Goal: Task Accomplishment & Management: Complete application form

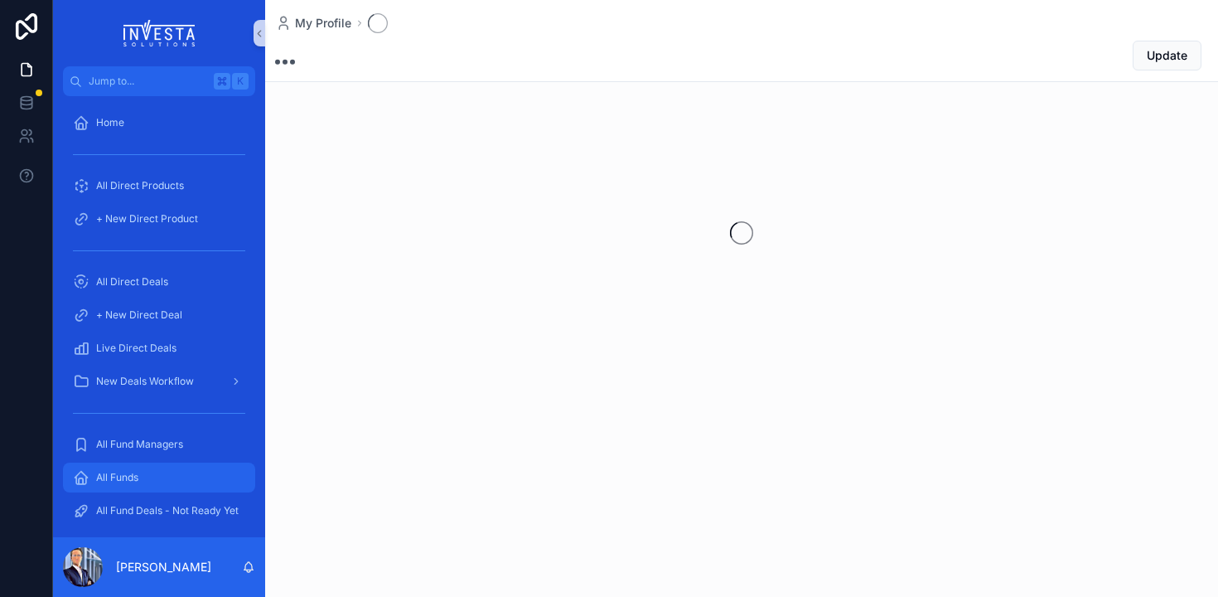
click at [101, 480] on span "All Funds" at bounding box center [117, 477] width 42 height 13
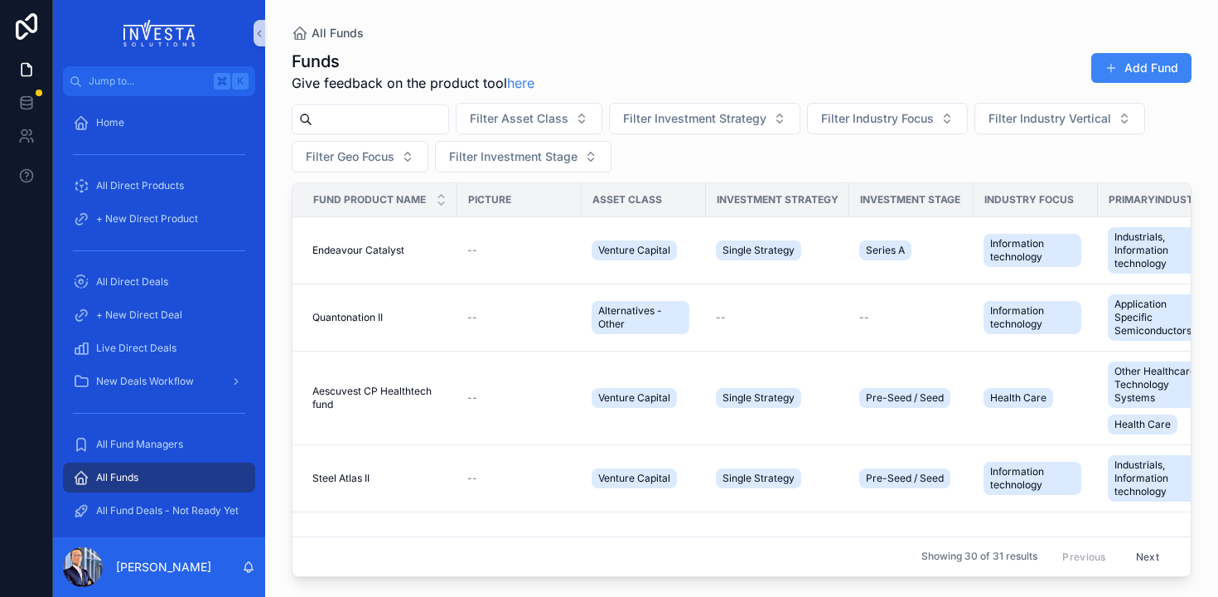
click at [334, 120] on input "scrollable content" at bounding box center [380, 119] width 136 height 23
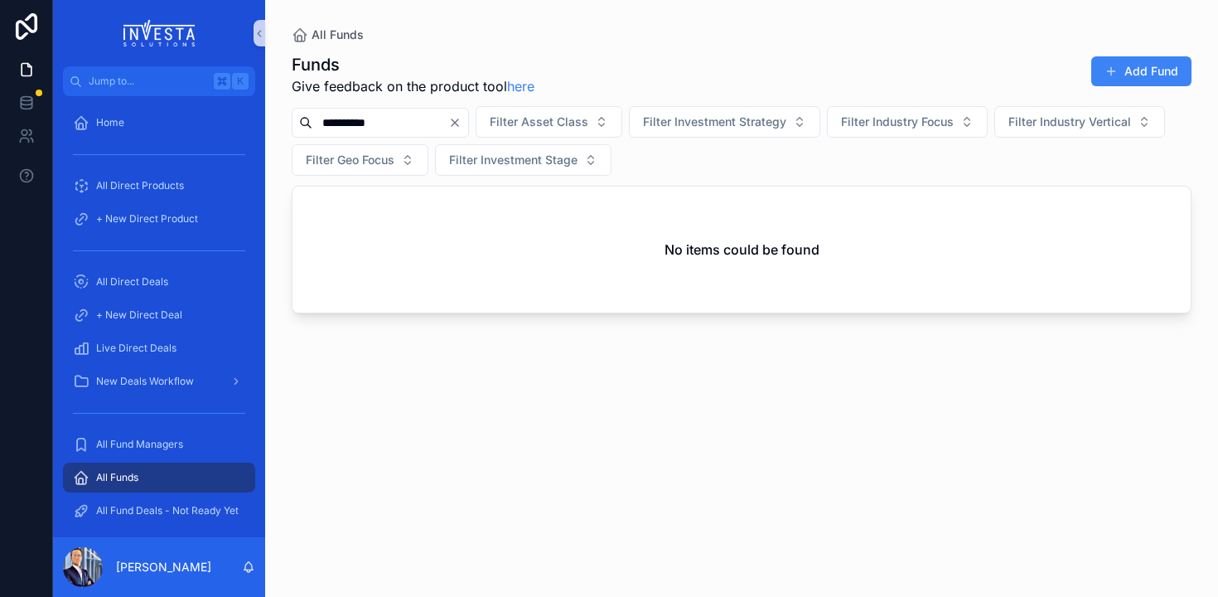
type input "**********"
click at [1180, 81] on button "Add Fund" at bounding box center [1142, 71] width 100 height 30
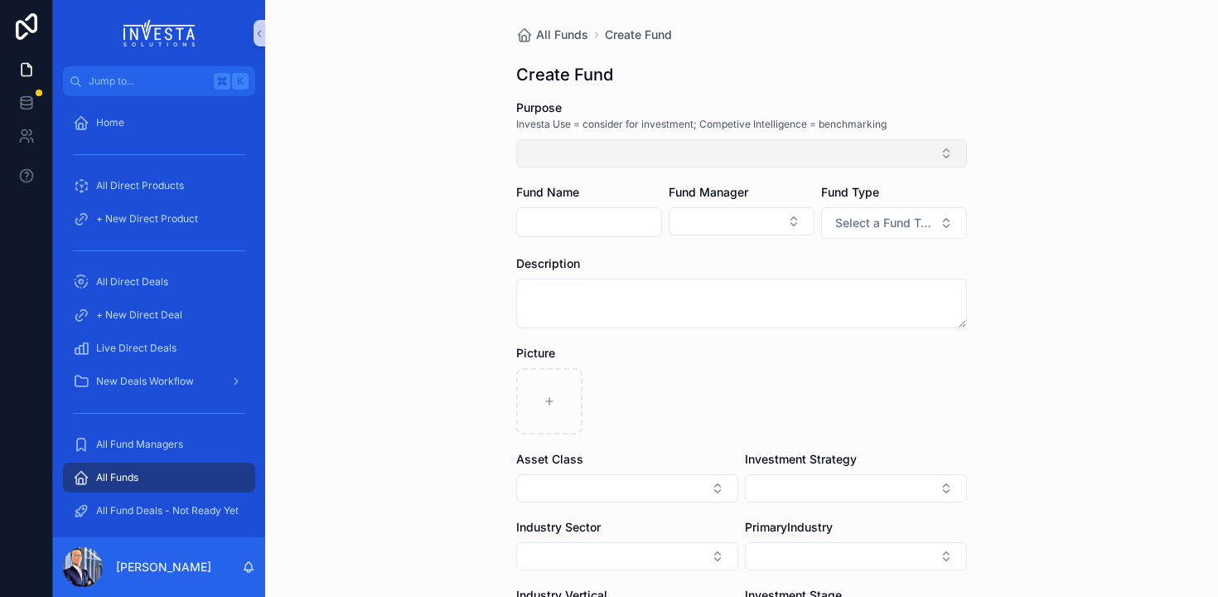
click at [565, 153] on button "Select Button" at bounding box center [741, 153] width 451 height 28
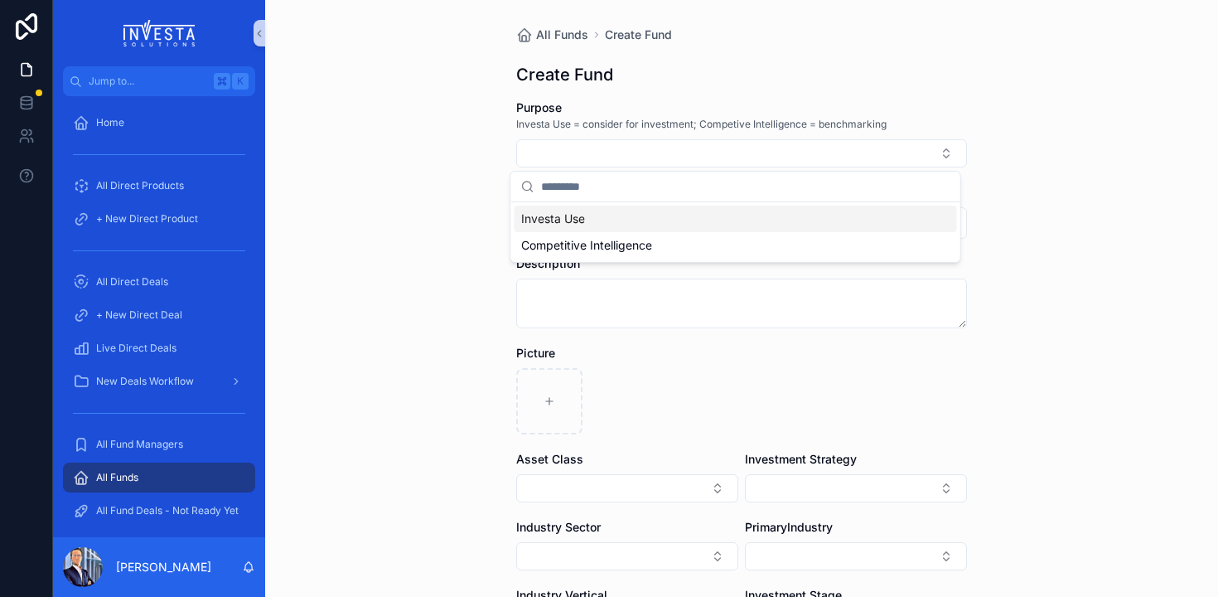
click at [572, 222] on span "Investa Use" at bounding box center [553, 219] width 64 height 17
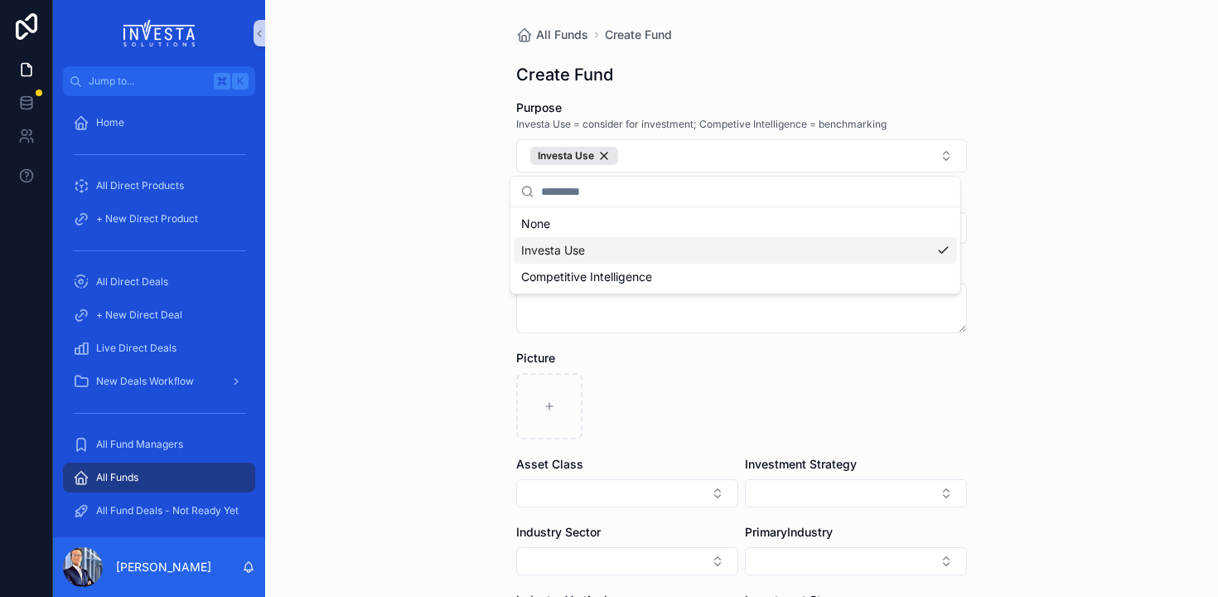
click at [537, 253] on span "Investa Use" at bounding box center [553, 250] width 64 height 17
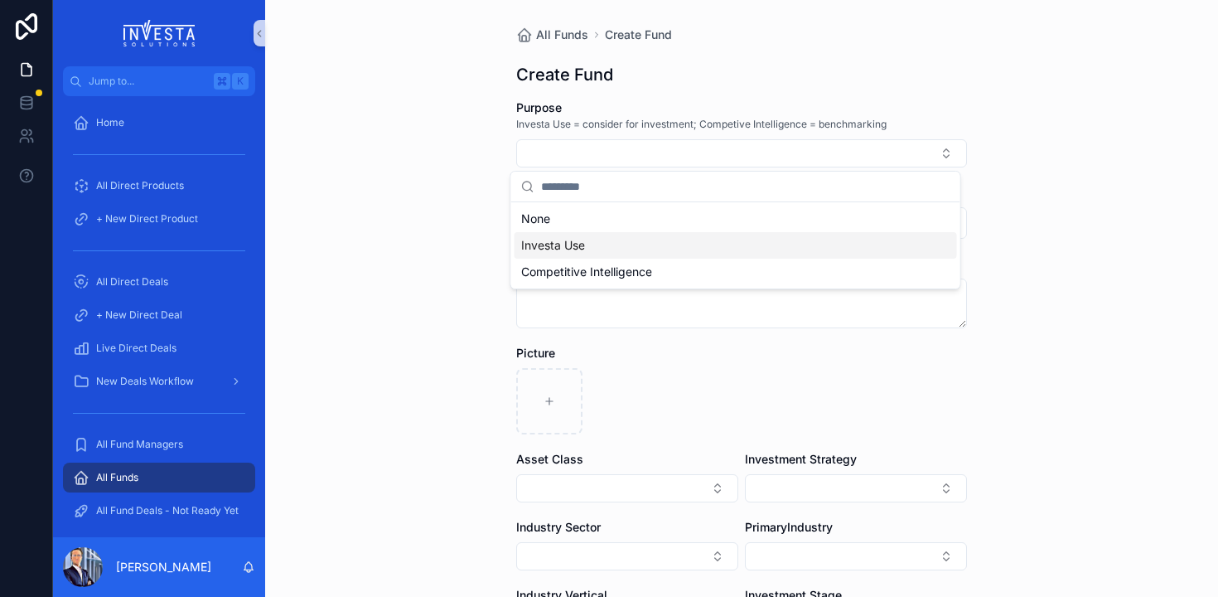
click at [366, 191] on div "All Funds Create Fund Create Fund Purpose Investa Use = consider for investment…" at bounding box center [741, 298] width 953 height 597
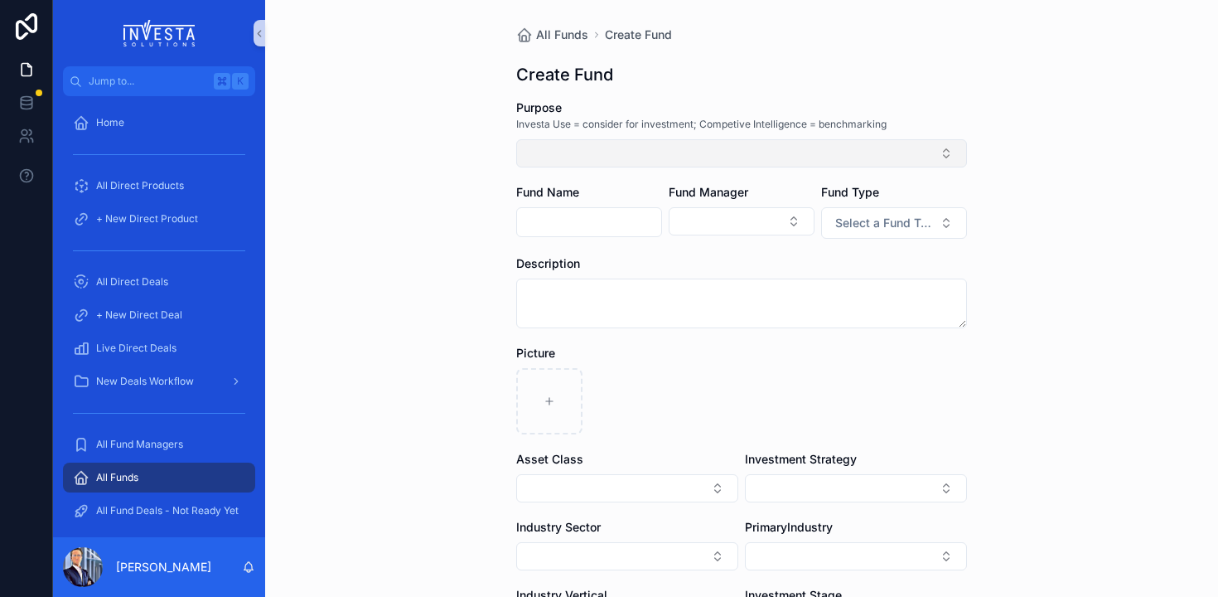
click at [572, 156] on button "Select Button" at bounding box center [741, 153] width 451 height 28
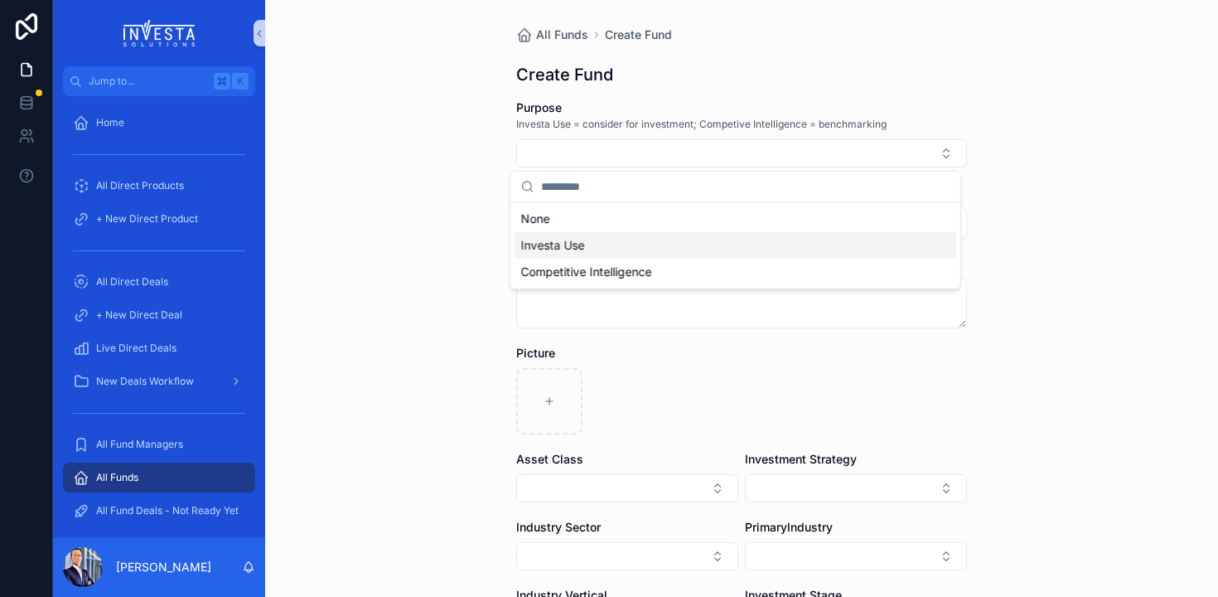
click at [547, 251] on span "Investa Use" at bounding box center [553, 245] width 64 height 17
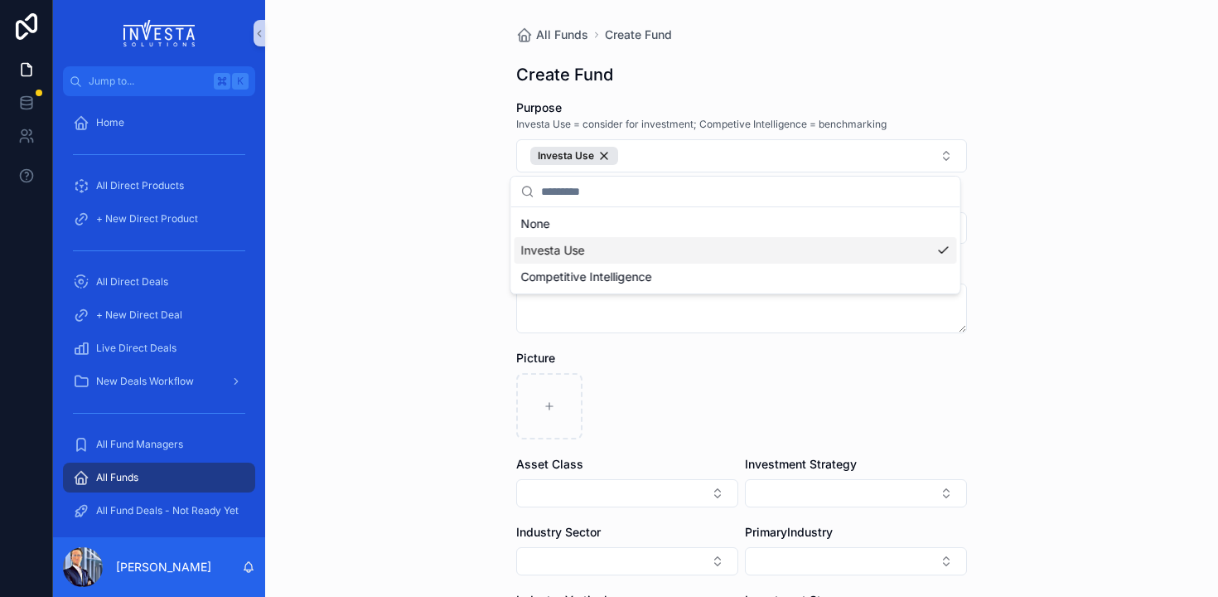
click at [548, 249] on span "Investa Use" at bounding box center [553, 250] width 64 height 17
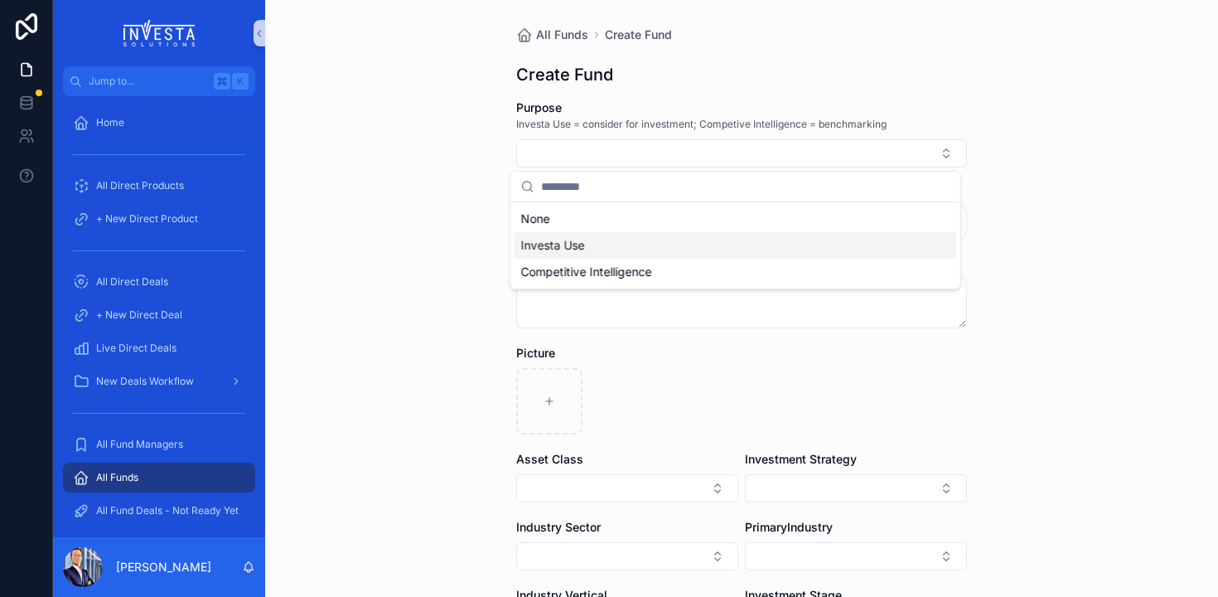
click at [548, 249] on span "Investa Use" at bounding box center [553, 245] width 64 height 17
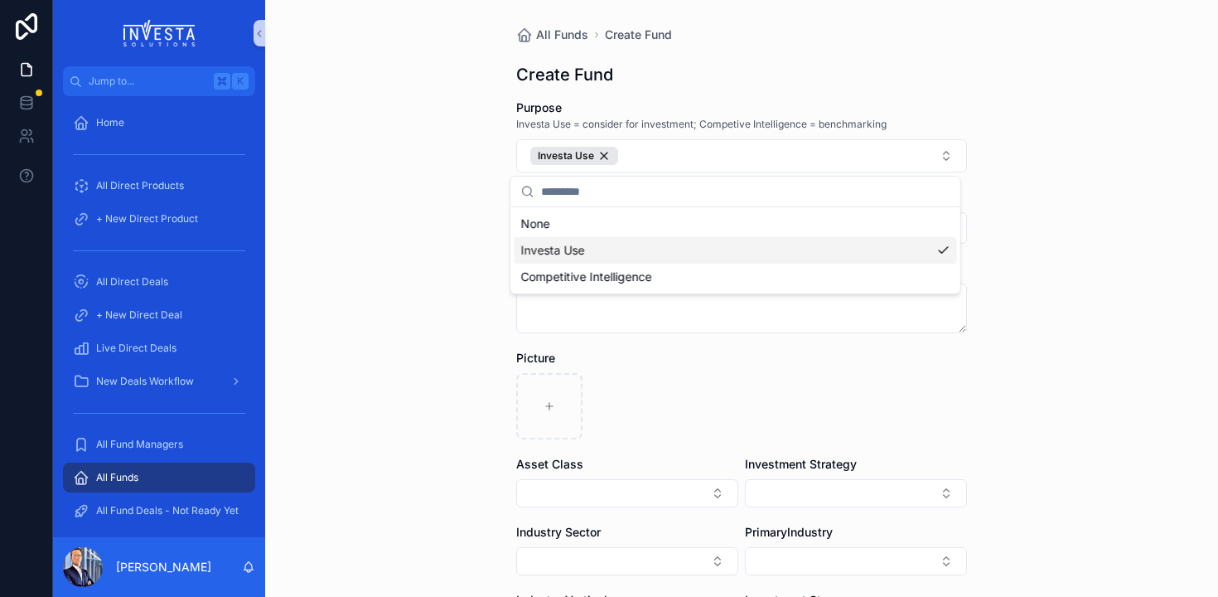
click at [404, 232] on div "All Funds Create Fund Create Fund Purpose Investa Use = consider for investment…" at bounding box center [741, 298] width 953 height 597
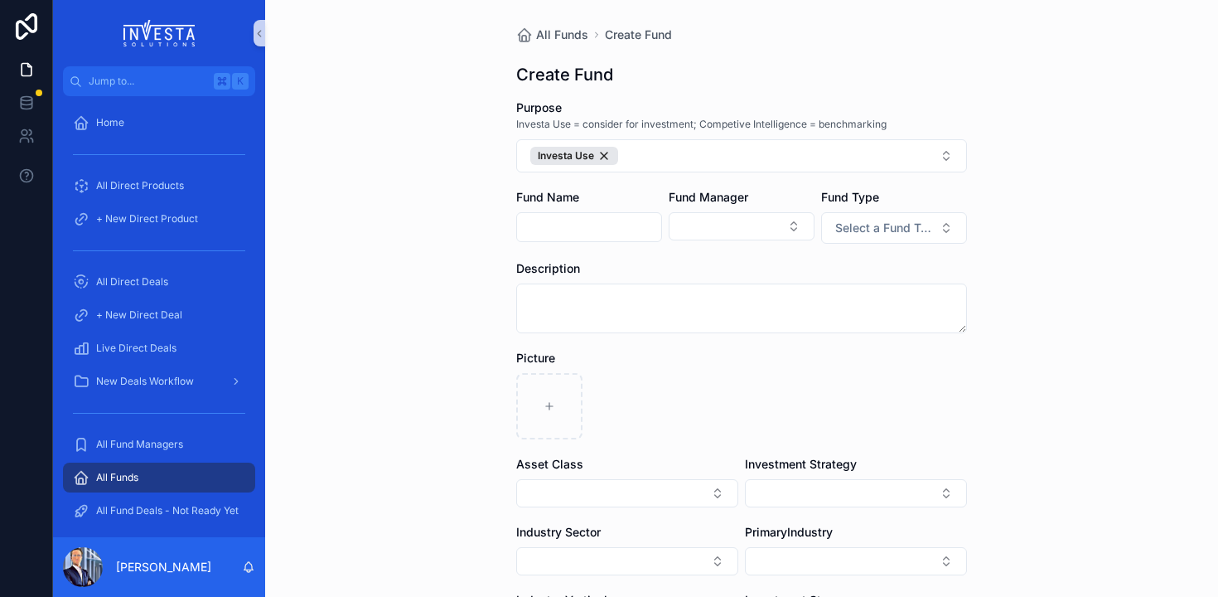
click at [579, 230] on input "scrollable content" at bounding box center [589, 227] width 144 height 23
type input "**********"
click at [737, 236] on button "Select Button" at bounding box center [742, 226] width 146 height 28
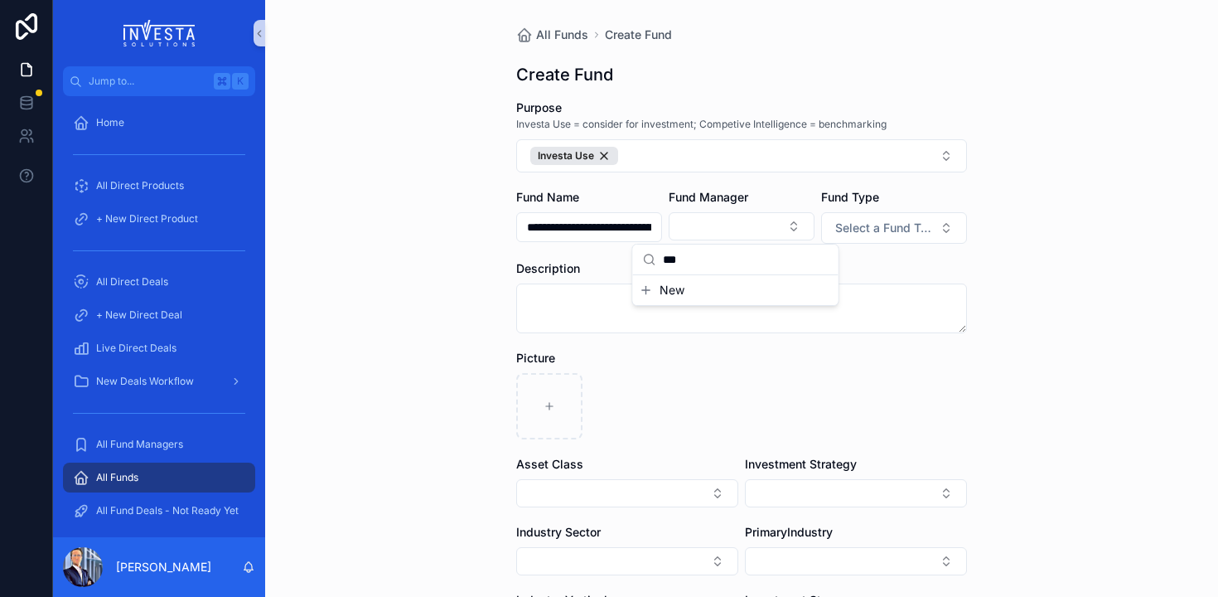
type input "***"
click at [680, 290] on span "New" at bounding box center [672, 290] width 25 height 17
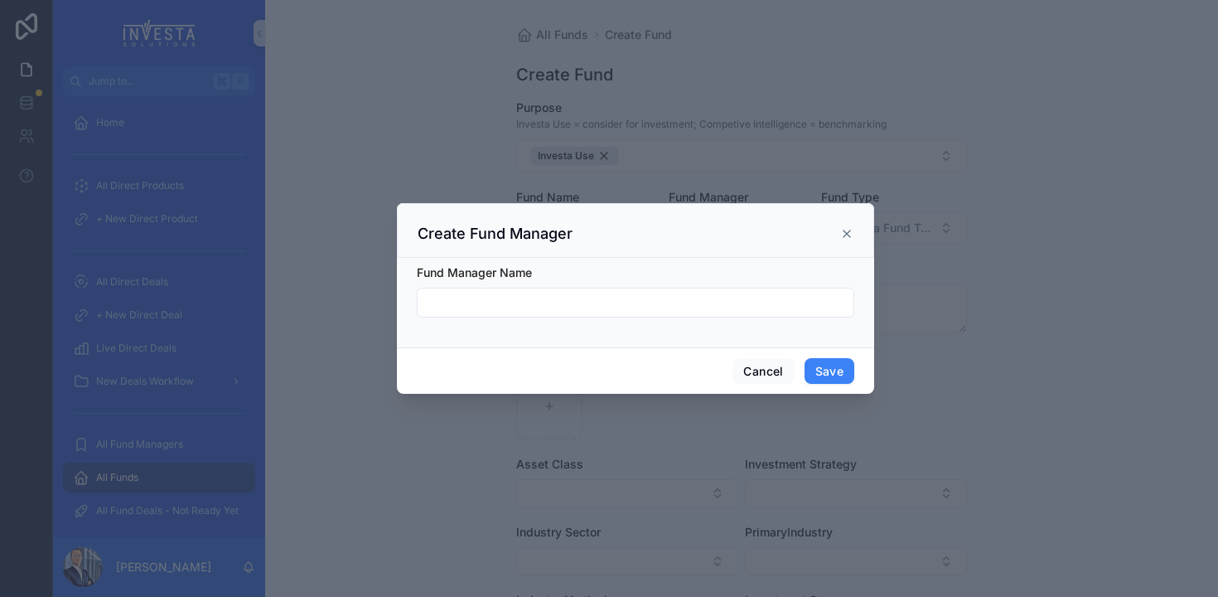
click at [688, 319] on form "Fund Manager Name" at bounding box center [636, 299] width 438 height 70
click at [690, 308] on input "scrollable content" at bounding box center [636, 302] width 436 height 23
type input "**********"
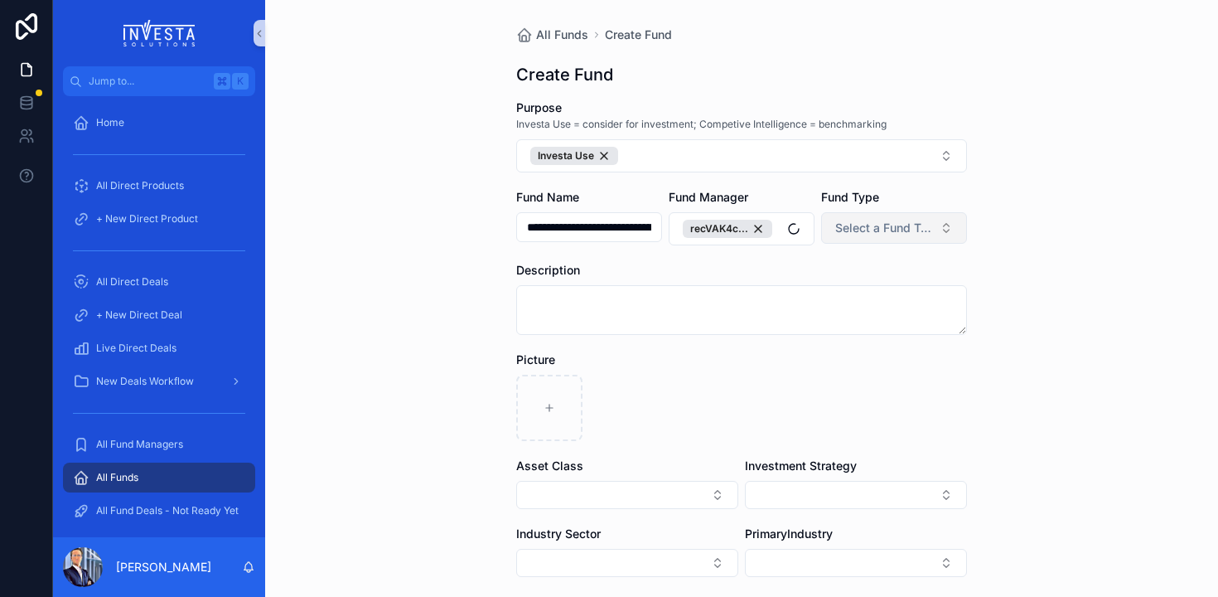
click at [896, 230] on span "Select a Fund Type" at bounding box center [885, 228] width 98 height 17
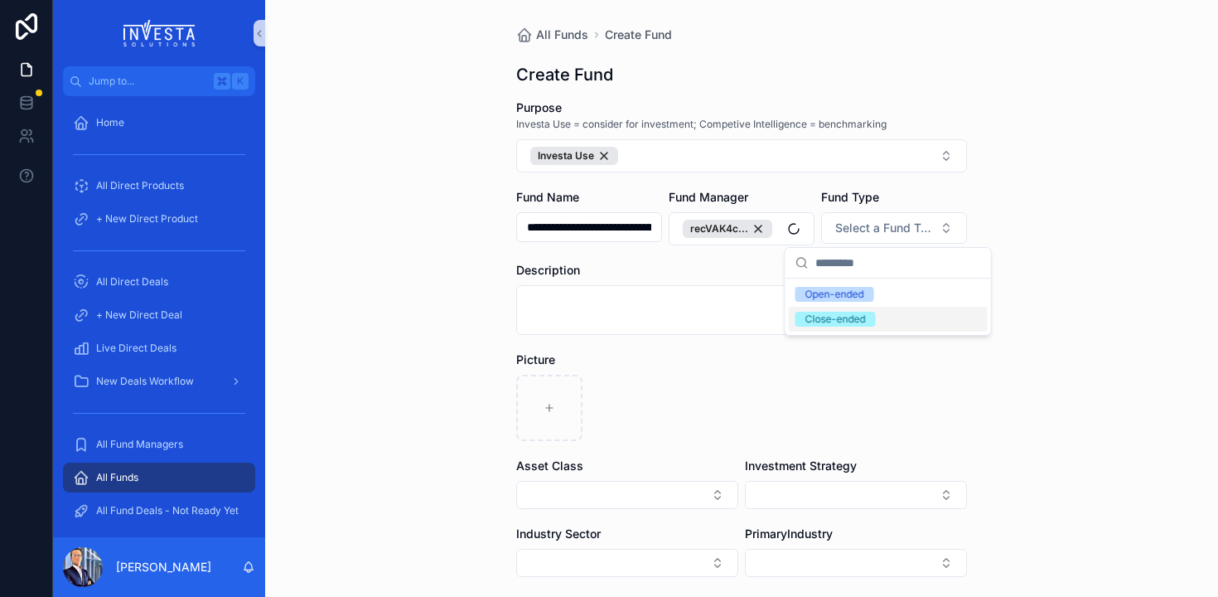
click at [826, 322] on div "Close-ended" at bounding box center [836, 319] width 61 height 15
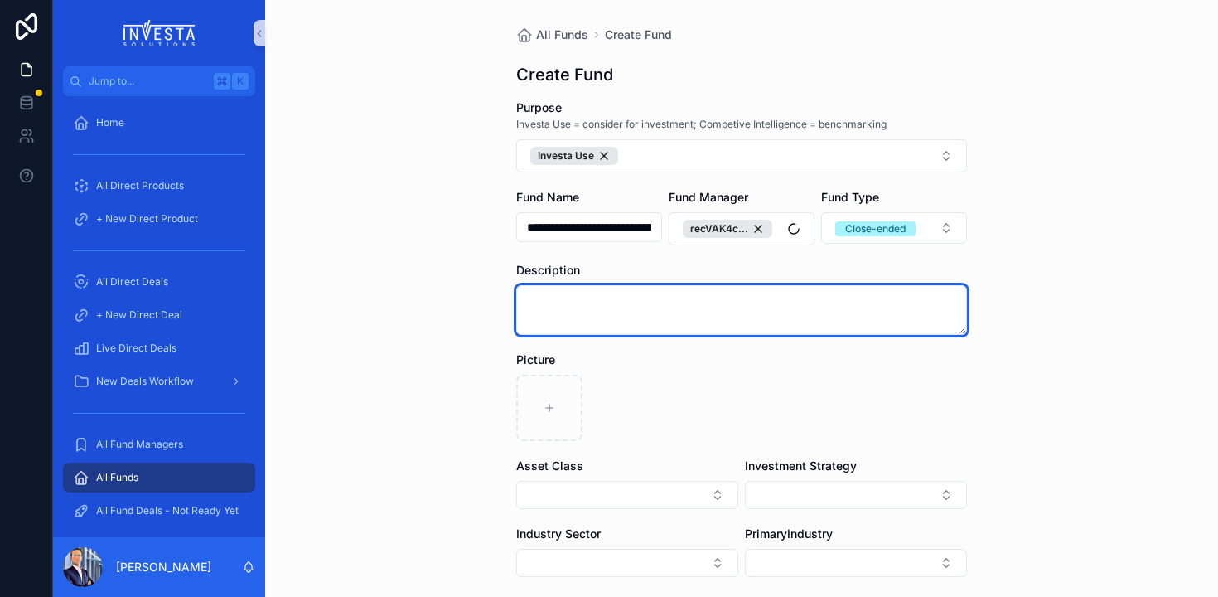
click at [560, 311] on textarea "scrollable content" at bounding box center [741, 310] width 451 height 50
paste textarea "**********"
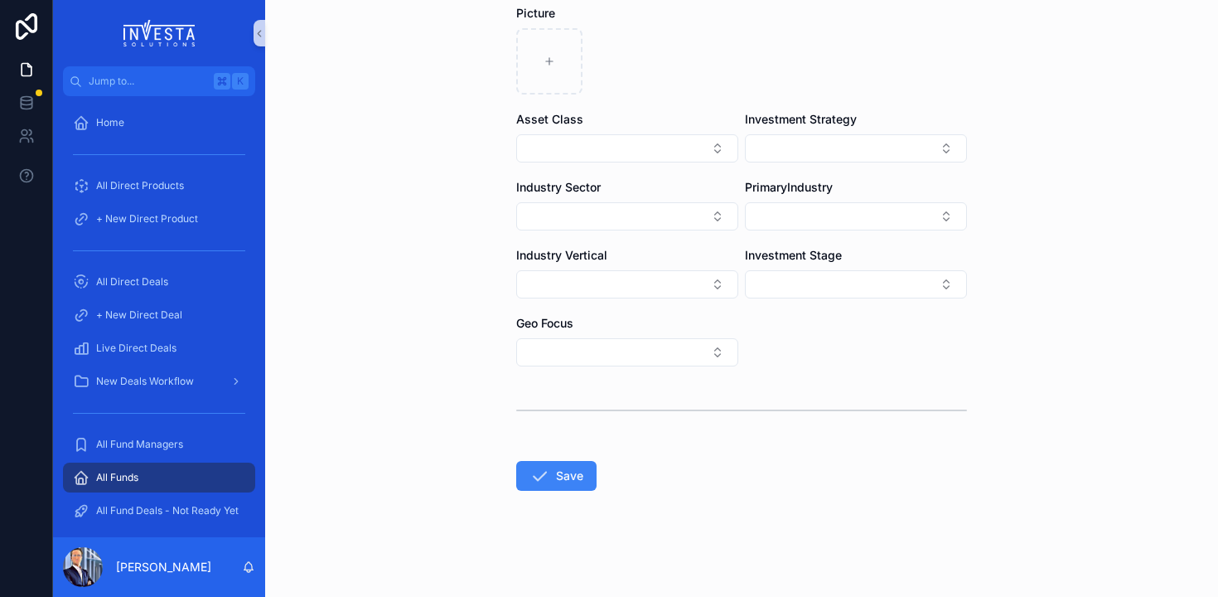
scroll to position [643, 0]
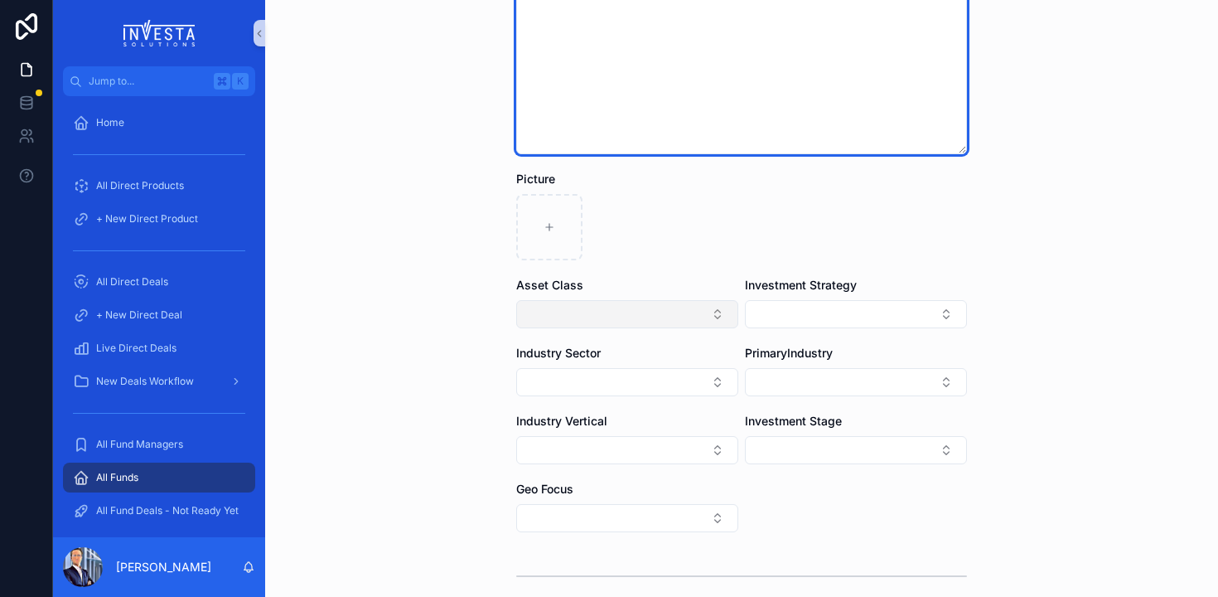
type textarea "**********"
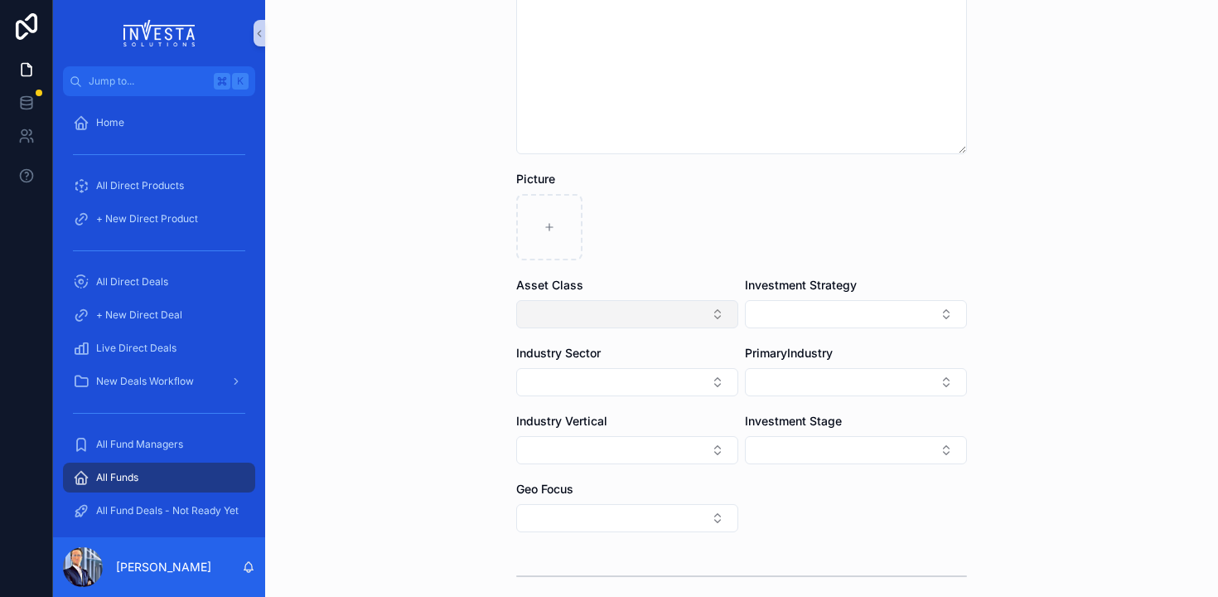
click at [566, 327] on button "Select Button" at bounding box center [627, 314] width 222 height 28
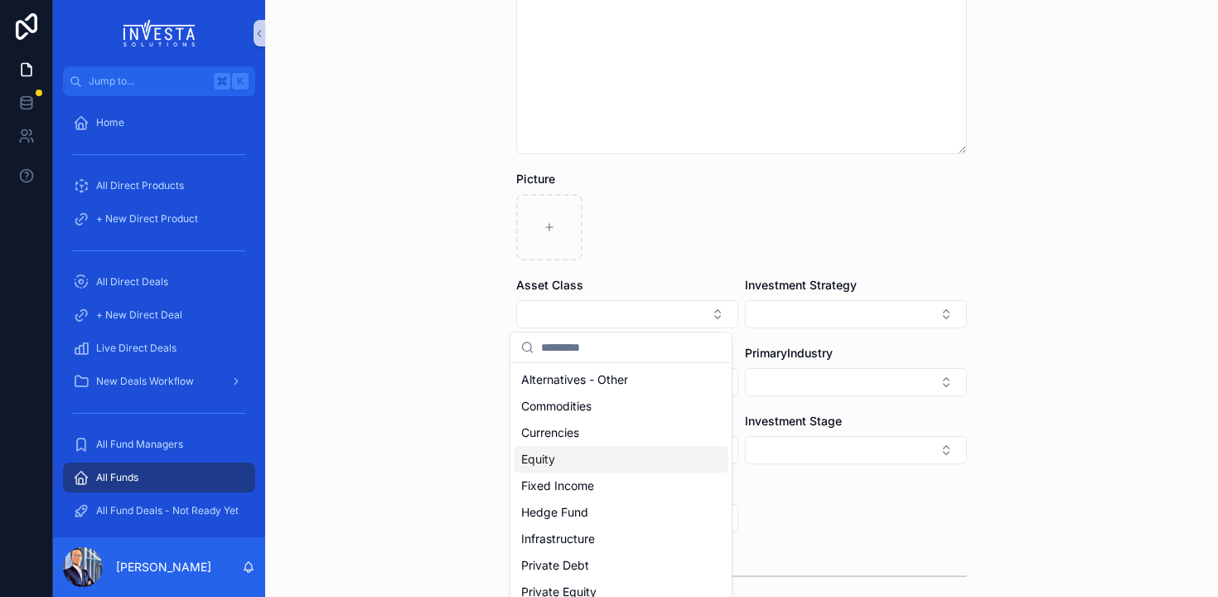
drag, startPoint x: 560, startPoint y: 383, endPoint x: 330, endPoint y: 313, distance: 239.9
click at [327, 314] on div "**********" at bounding box center [635, 298] width 1165 height 597
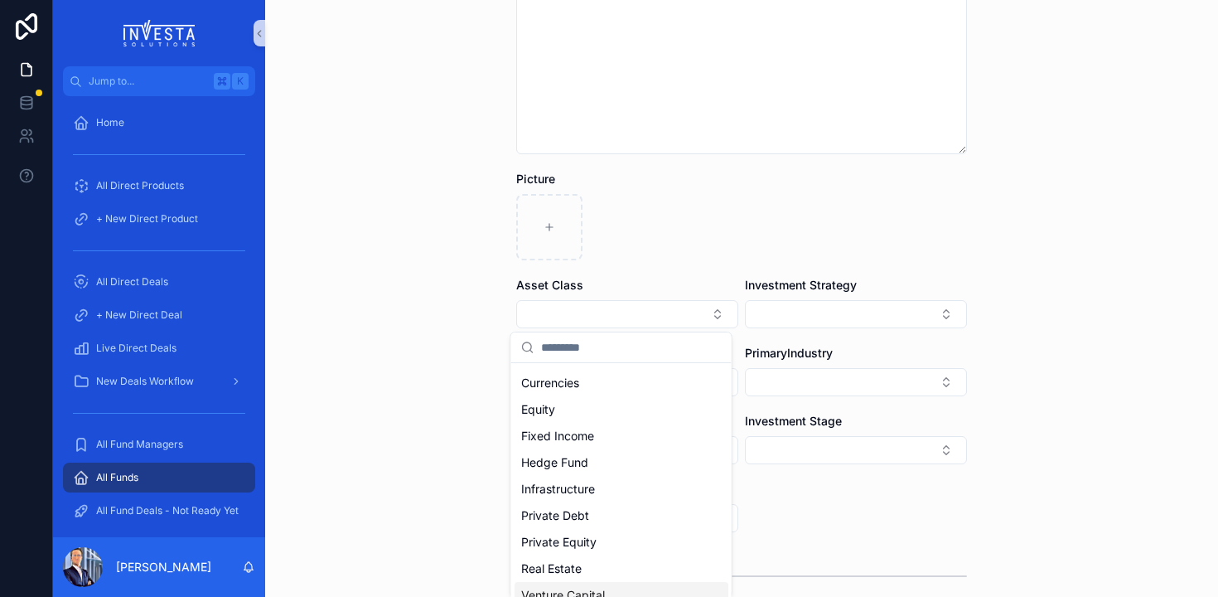
click at [560, 591] on span "Venture Capital" at bounding box center [563, 595] width 84 height 17
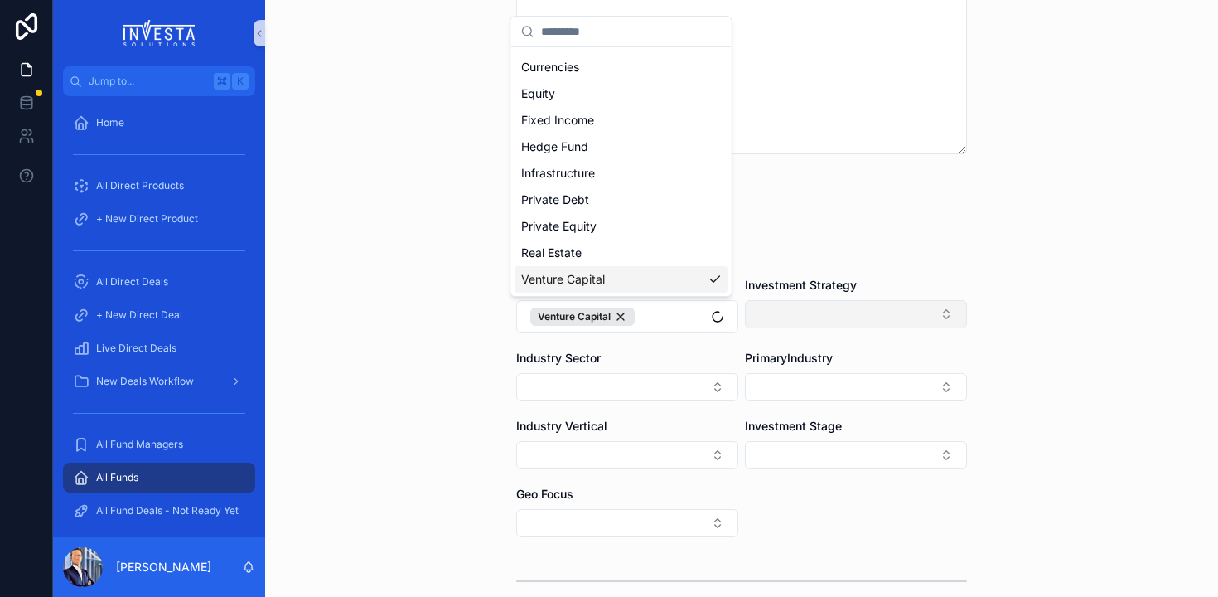
click at [809, 311] on button "Select Button" at bounding box center [856, 314] width 222 height 28
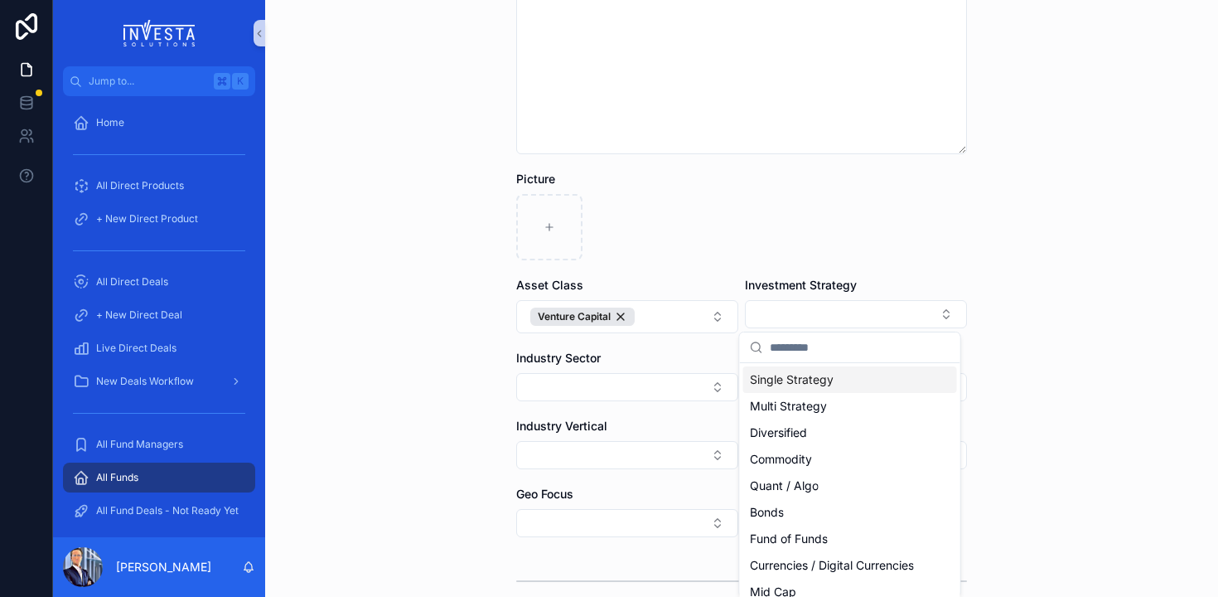
click at [802, 378] on span "Single Strategy" at bounding box center [792, 379] width 84 height 17
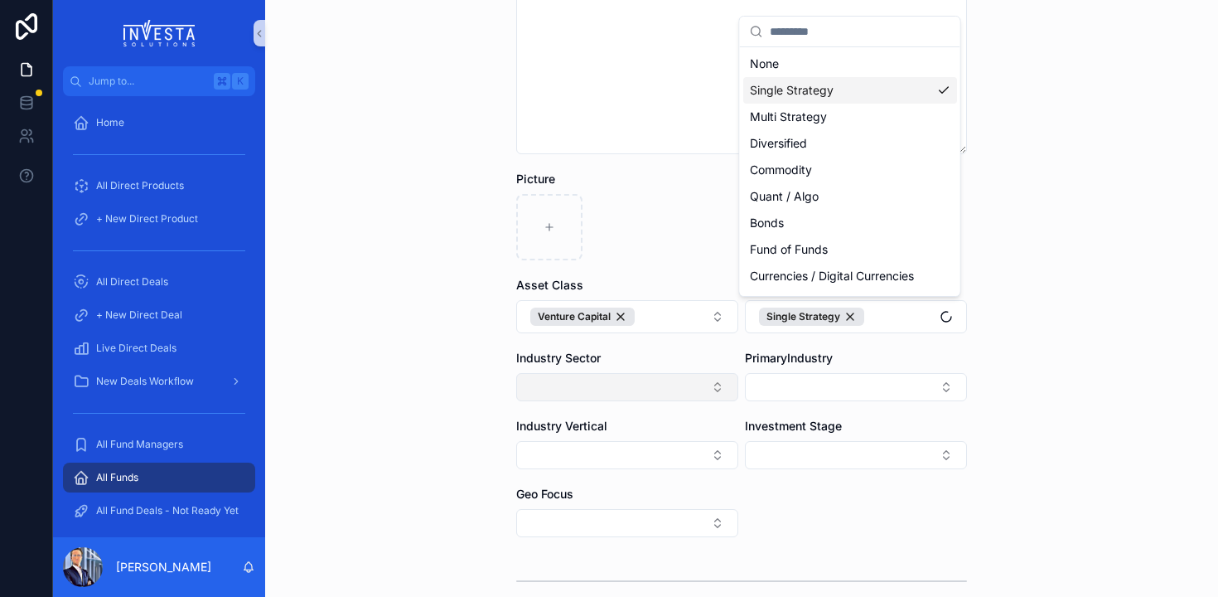
click at [599, 378] on button "Select Button" at bounding box center [627, 387] width 222 height 28
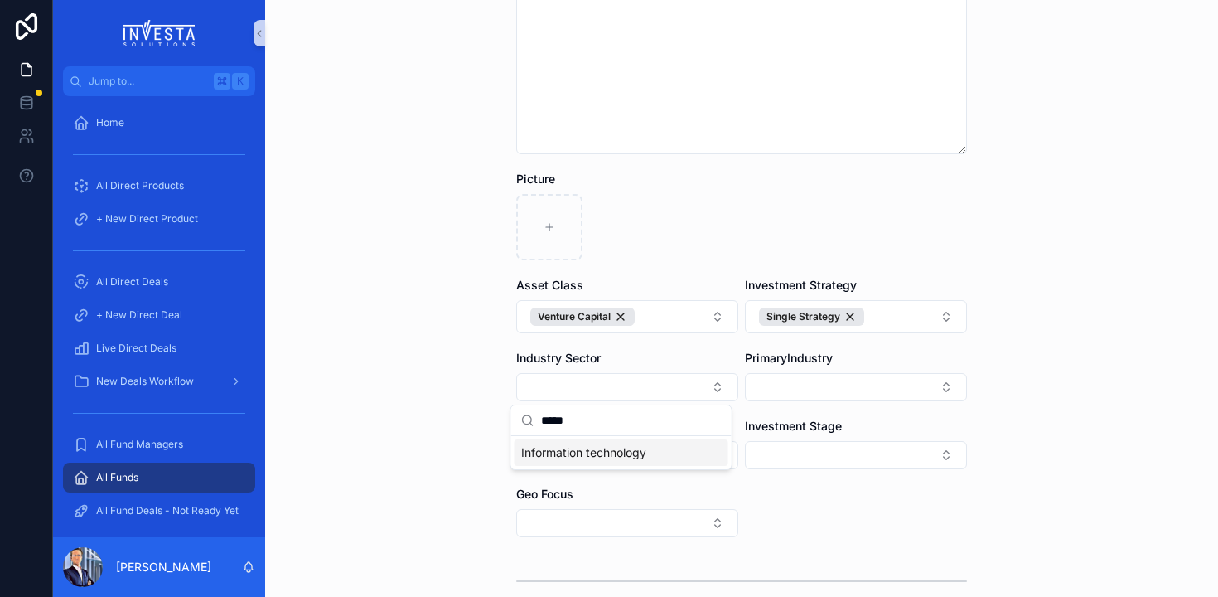
type input "*****"
click at [595, 462] on div "Information technology" at bounding box center [622, 452] width 214 height 27
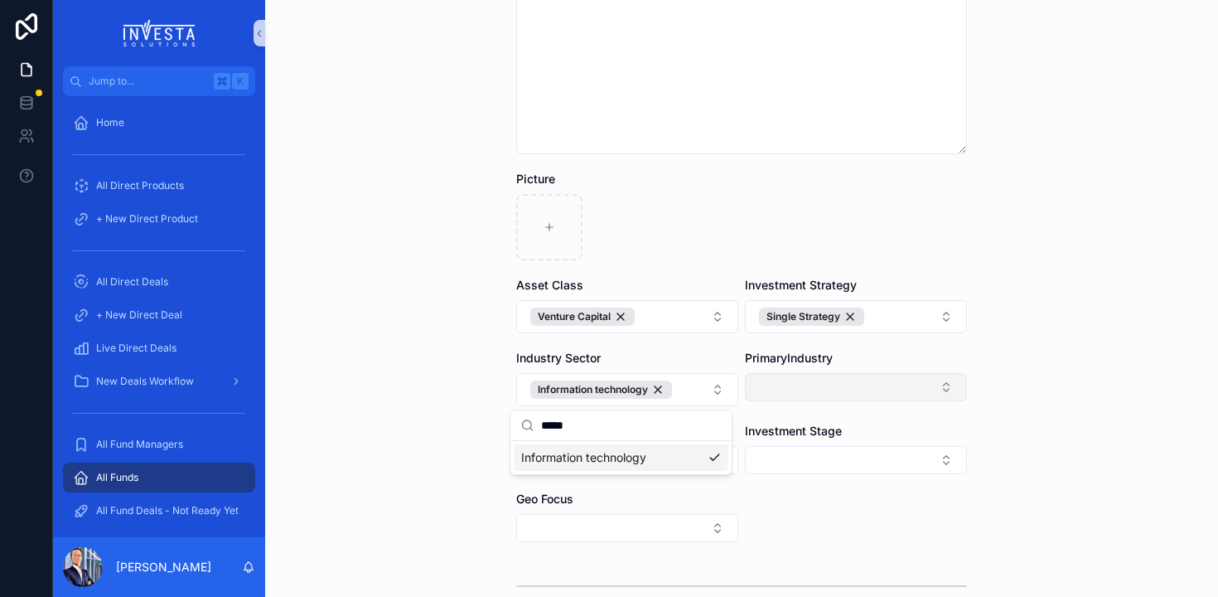
click at [855, 398] on button "Select Button" at bounding box center [856, 387] width 222 height 28
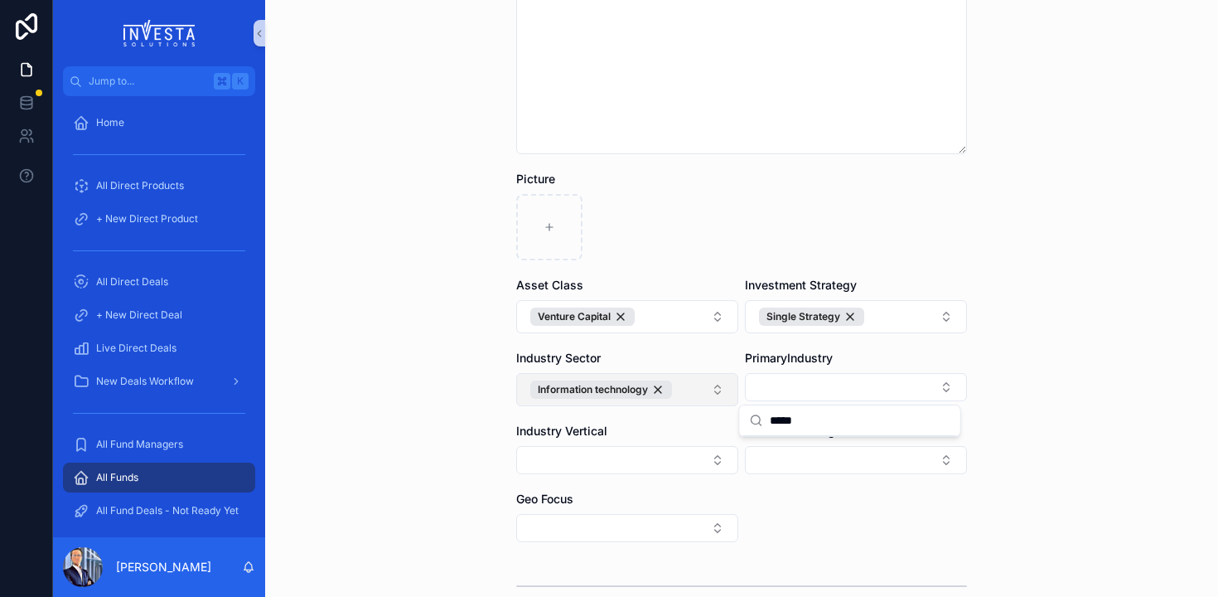
type input "******"
click at [622, 461] on button "Select Button" at bounding box center [627, 460] width 222 height 28
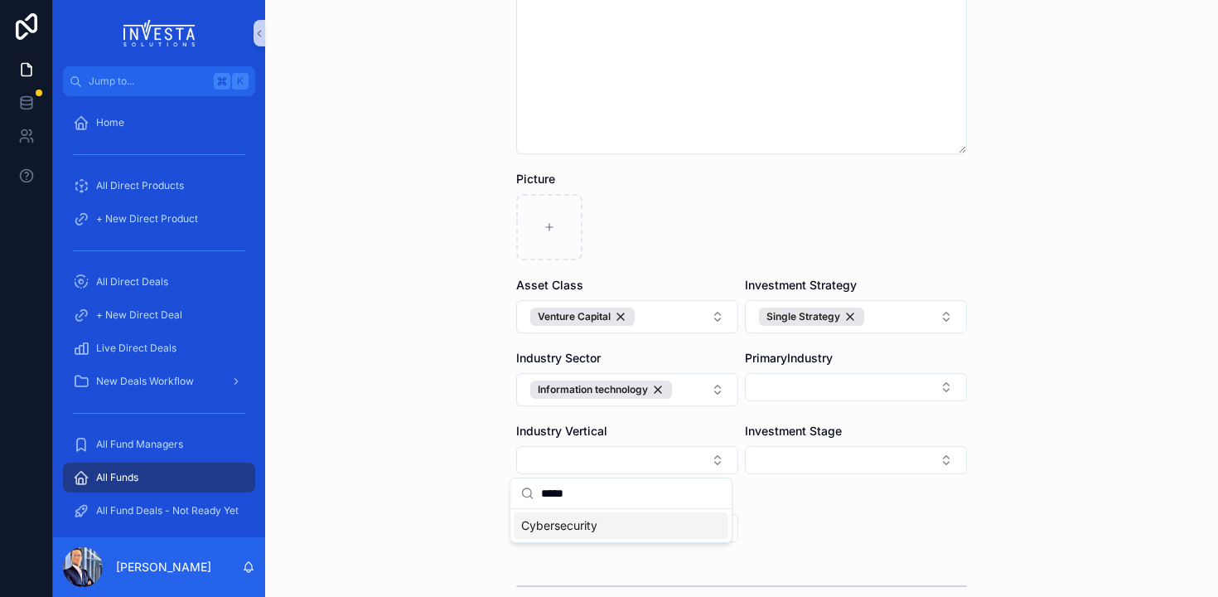
type input "*****"
click at [574, 529] on span "Cybersecurity" at bounding box center [559, 525] width 76 height 17
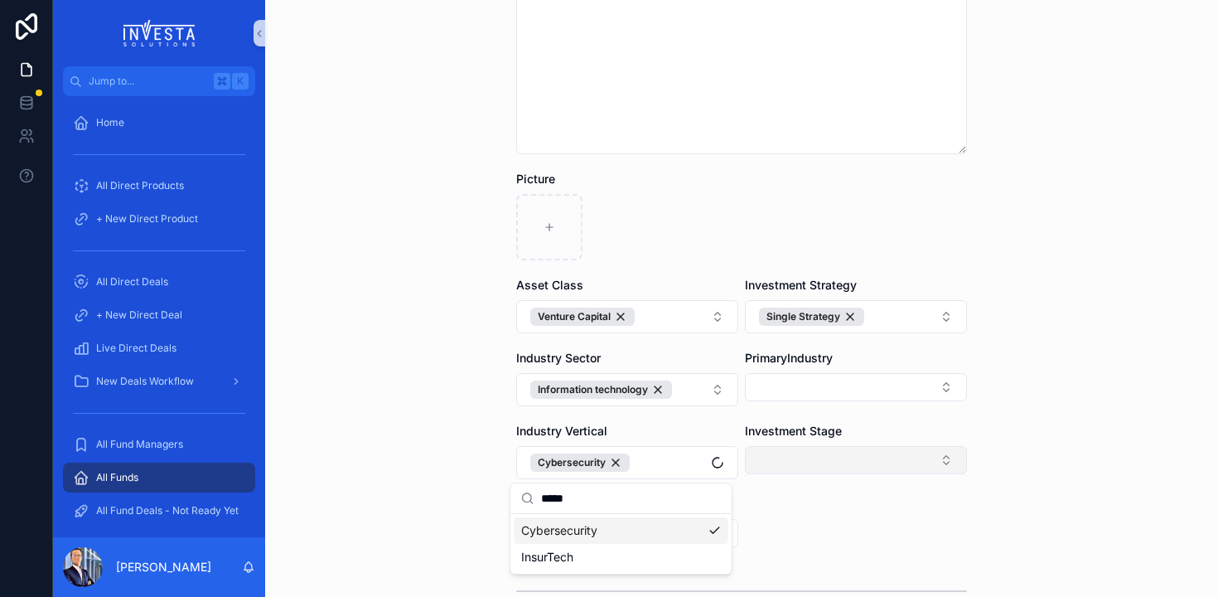
click at [799, 467] on button "Select Button" at bounding box center [856, 460] width 222 height 28
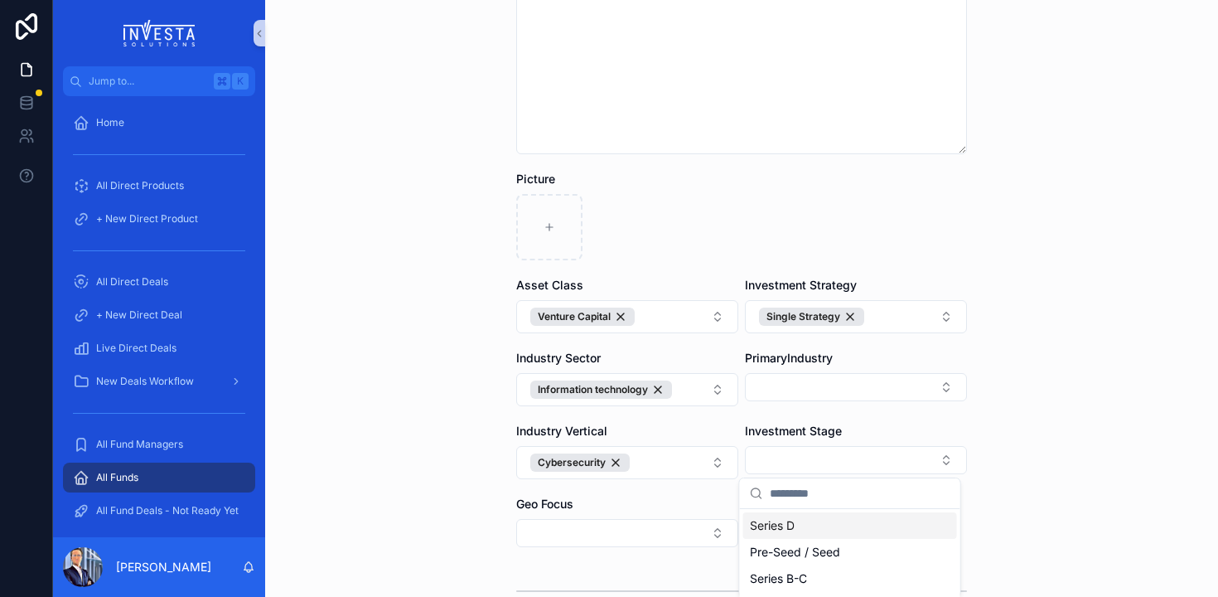
click at [990, 448] on div "**********" at bounding box center [741, 298] width 953 height 597
click at [675, 530] on button "Select Button" at bounding box center [627, 532] width 222 height 28
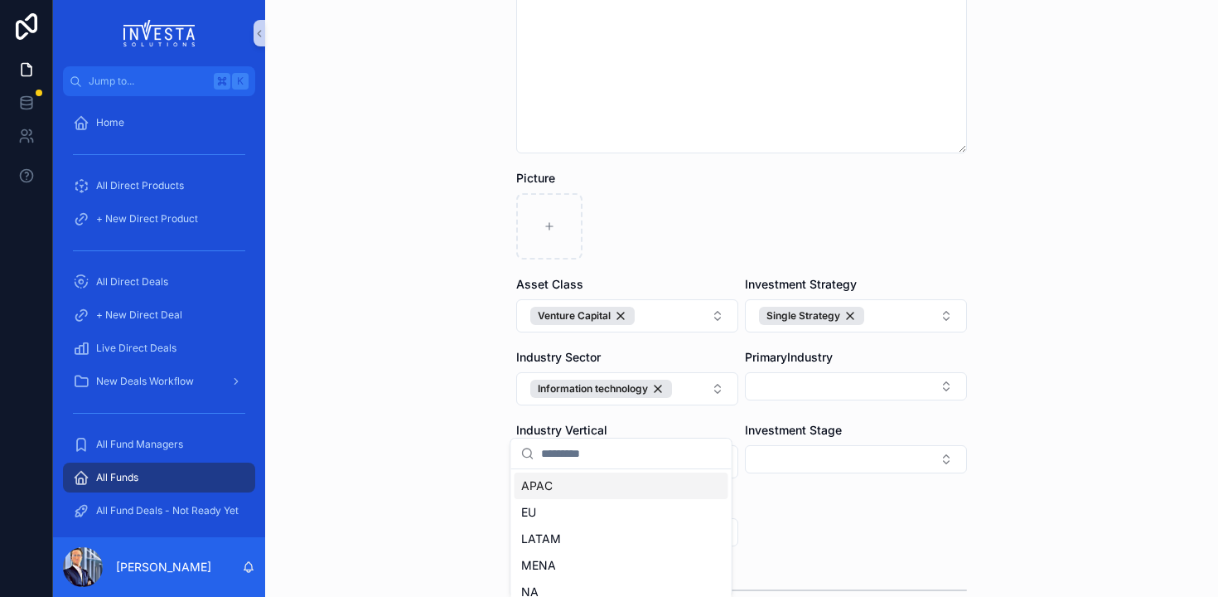
scroll to position [824, 0]
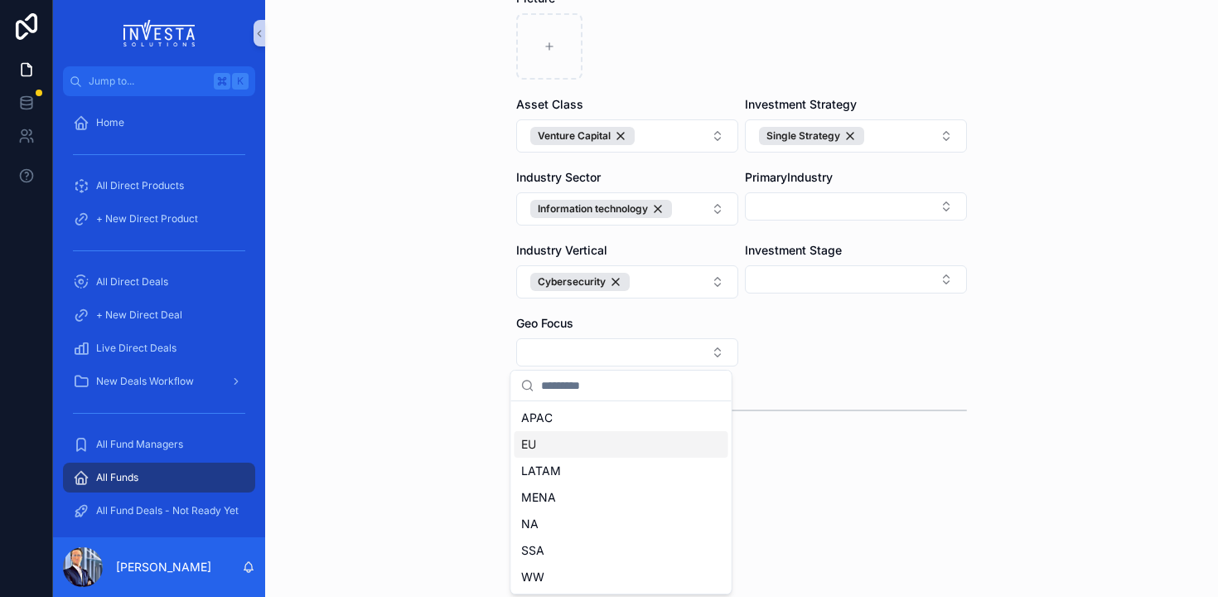
click at [643, 446] on div "EU" at bounding box center [622, 444] width 214 height 27
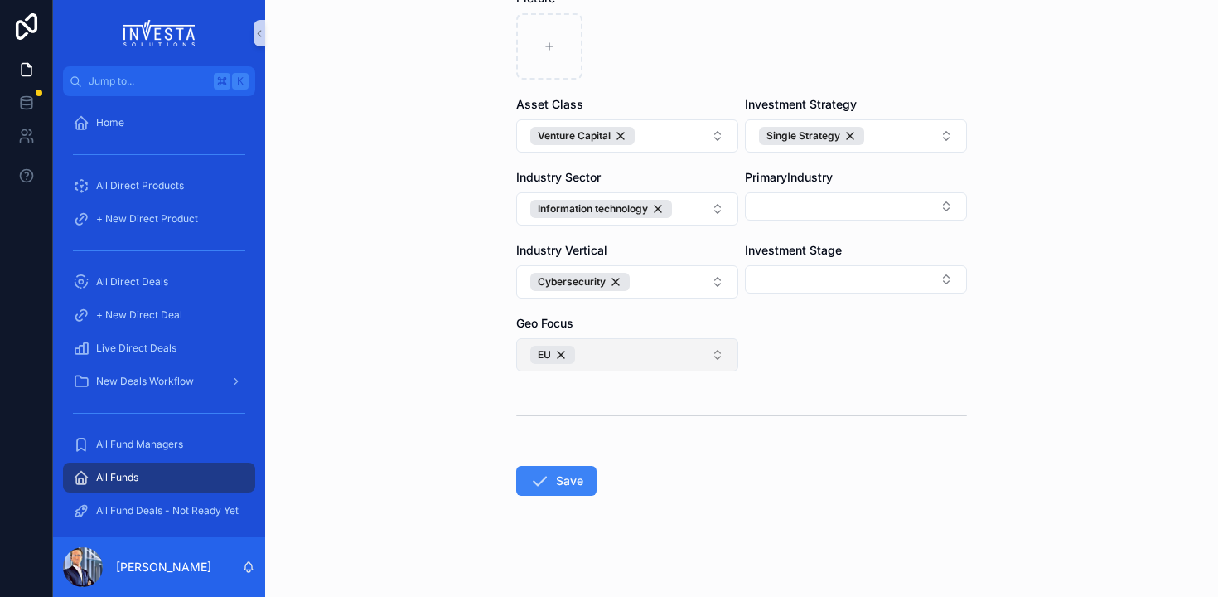
click at [620, 351] on button "EU" at bounding box center [627, 354] width 222 height 33
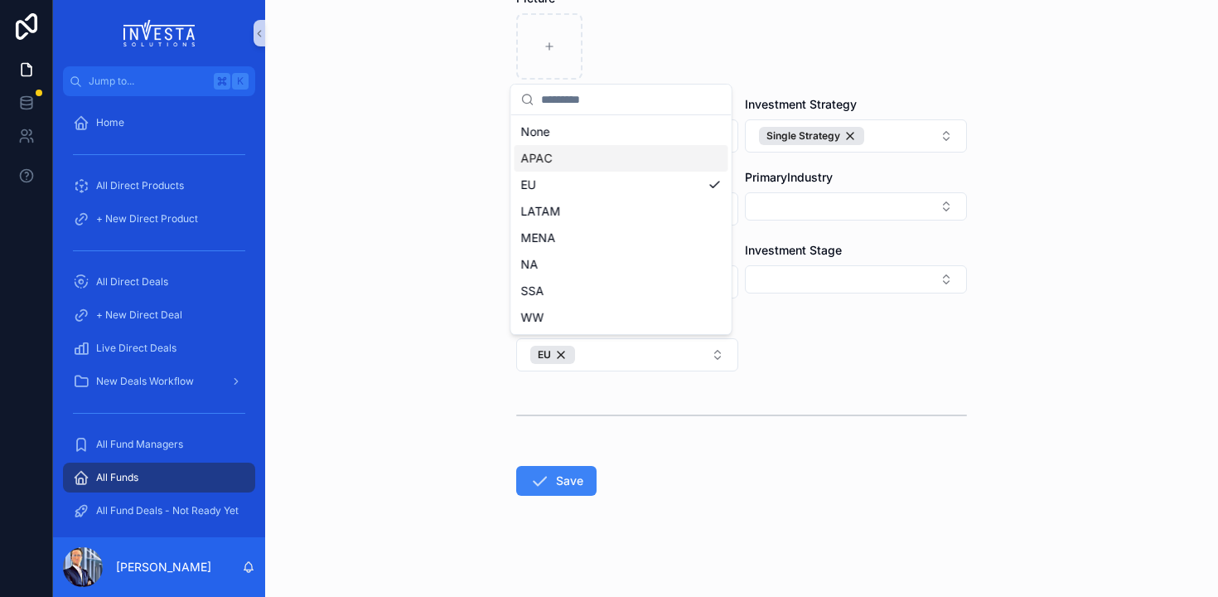
drag, startPoint x: 545, startPoint y: 162, endPoint x: 545, endPoint y: 172, distance: 9.2
click at [545, 159] on span "APAC" at bounding box center [536, 158] width 31 height 17
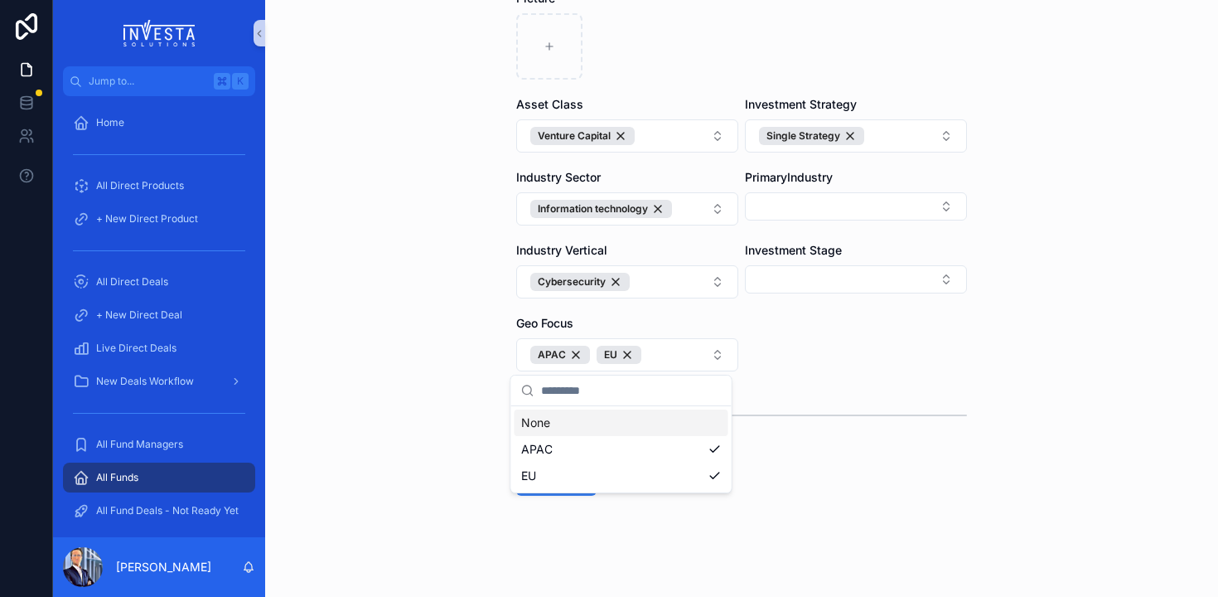
click at [691, 482] on div "**********" at bounding box center [635, 298] width 1165 height 597
drag, startPoint x: 559, startPoint y: 484, endPoint x: 674, endPoint y: 491, distance: 115.4
click at [560, 484] on button "Save" at bounding box center [556, 481] width 80 height 30
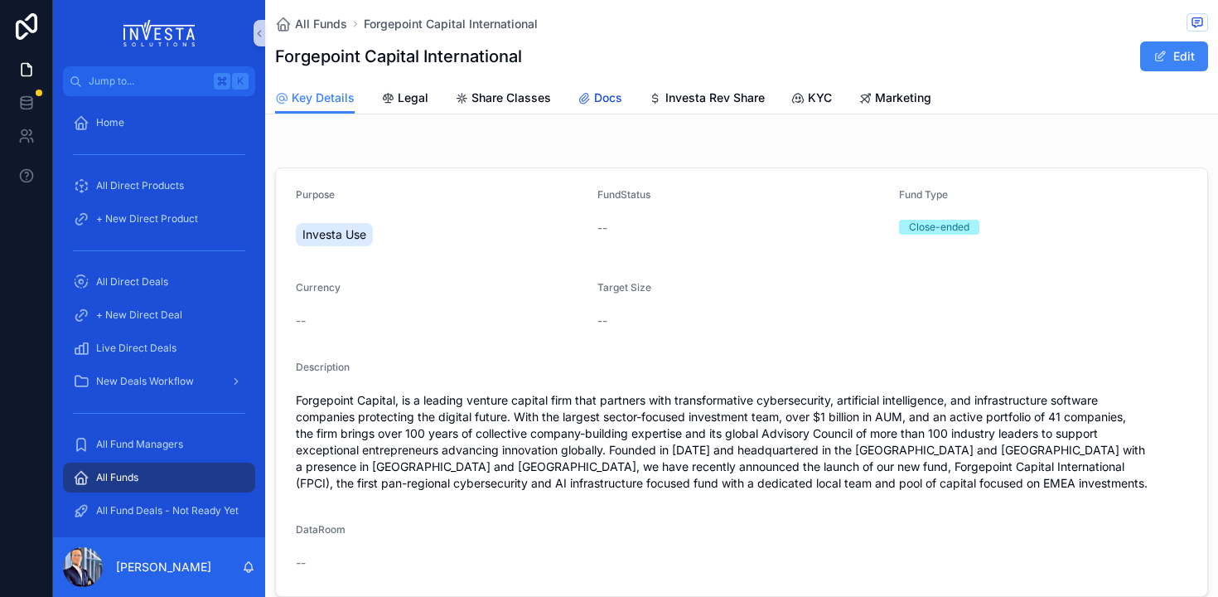
click at [603, 98] on span "Docs" at bounding box center [608, 98] width 28 height 17
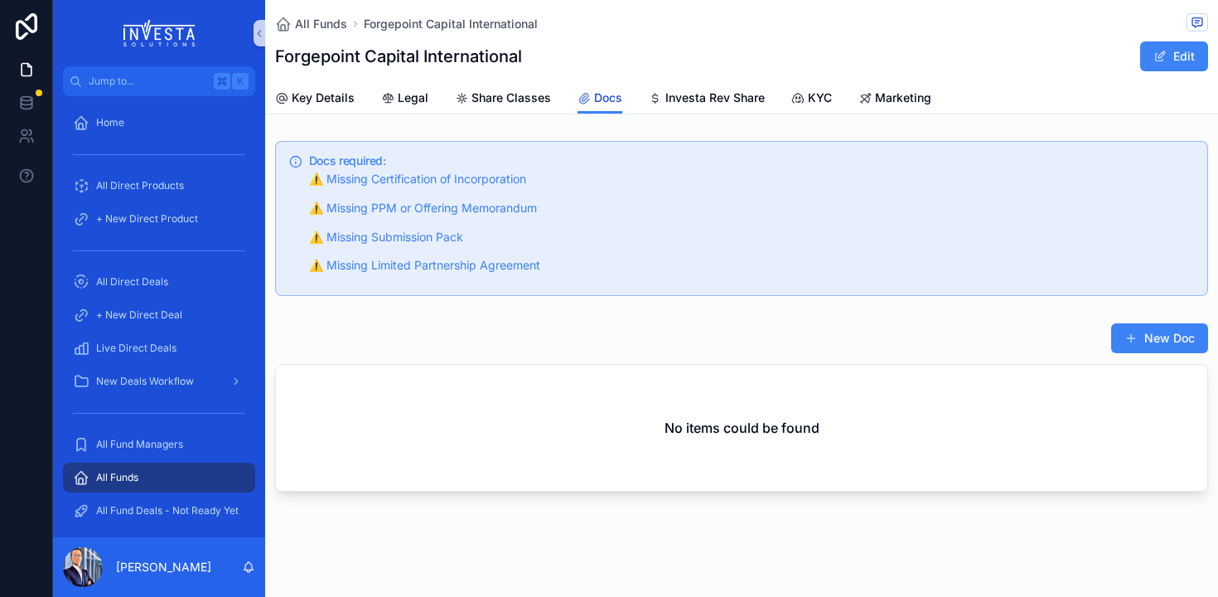
scroll to position [1, 0]
click at [894, 102] on span "Marketing" at bounding box center [903, 98] width 56 height 17
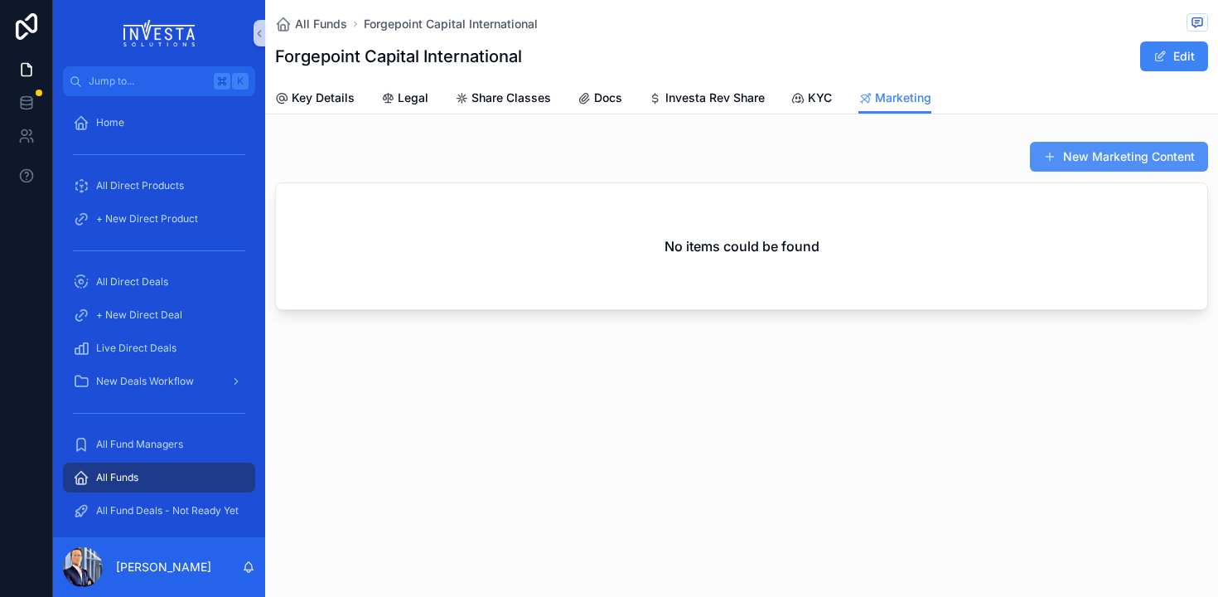
click at [1171, 155] on button "New Marketing Content" at bounding box center [1119, 157] width 178 height 30
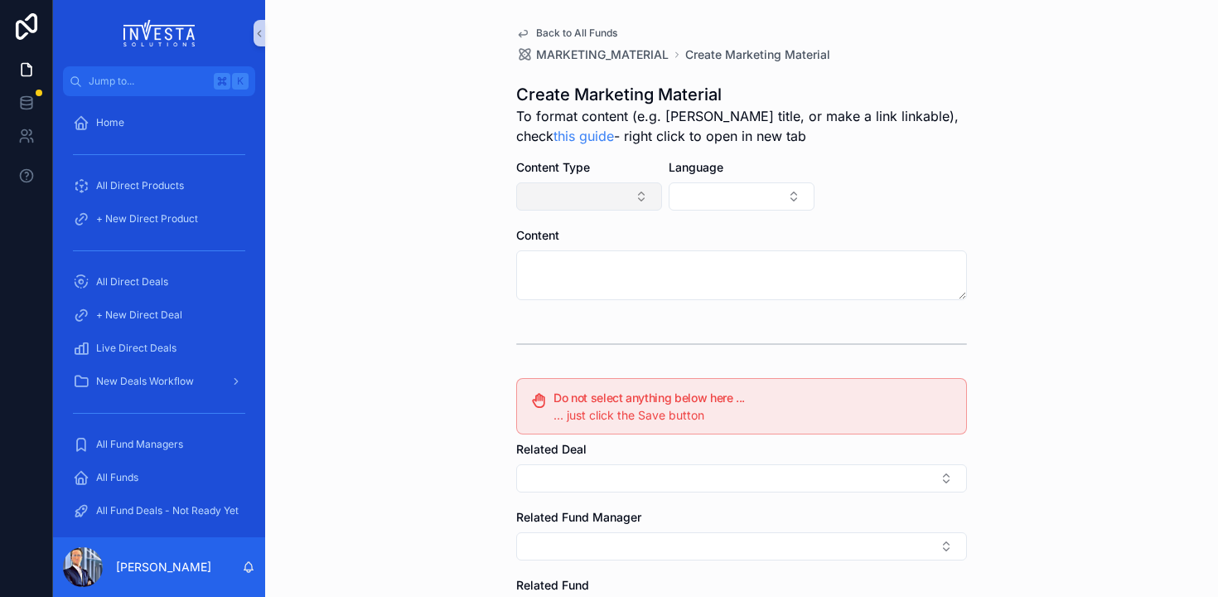
click at [583, 194] on button "Select Button" at bounding box center [589, 196] width 146 height 28
click at [568, 31] on span "Back to All Funds" at bounding box center [576, 33] width 81 height 13
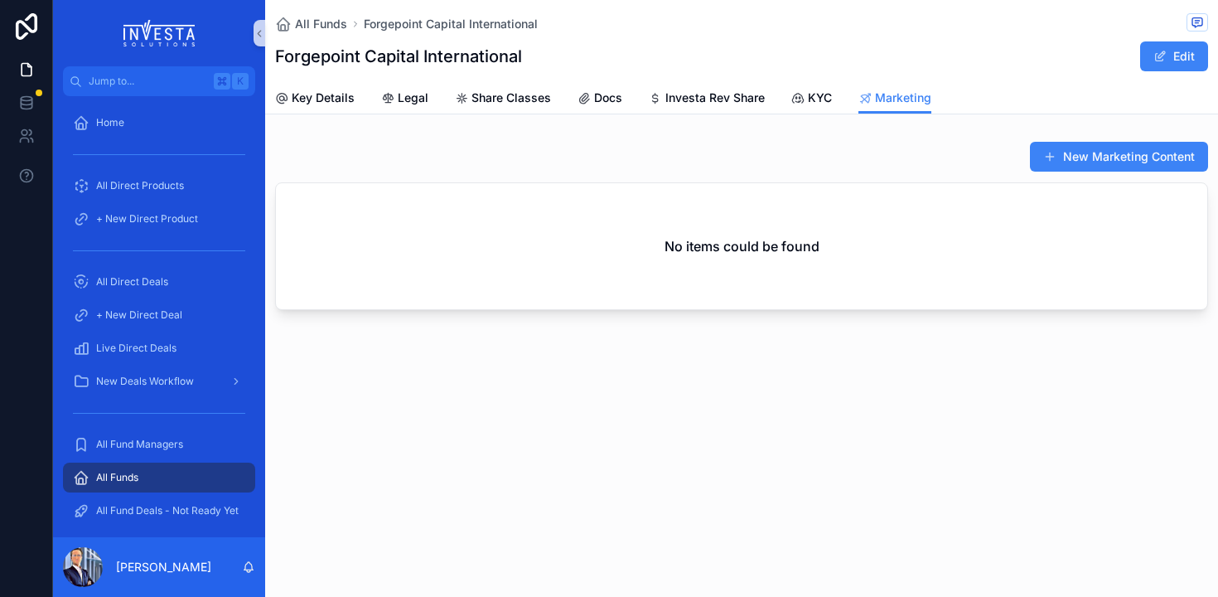
click at [635, 106] on div "Key Details Legal Share Classes Docs Investa Rev Share KYC Marketing" at bounding box center [741, 97] width 933 height 31
click at [598, 103] on span "Docs" at bounding box center [608, 98] width 28 height 17
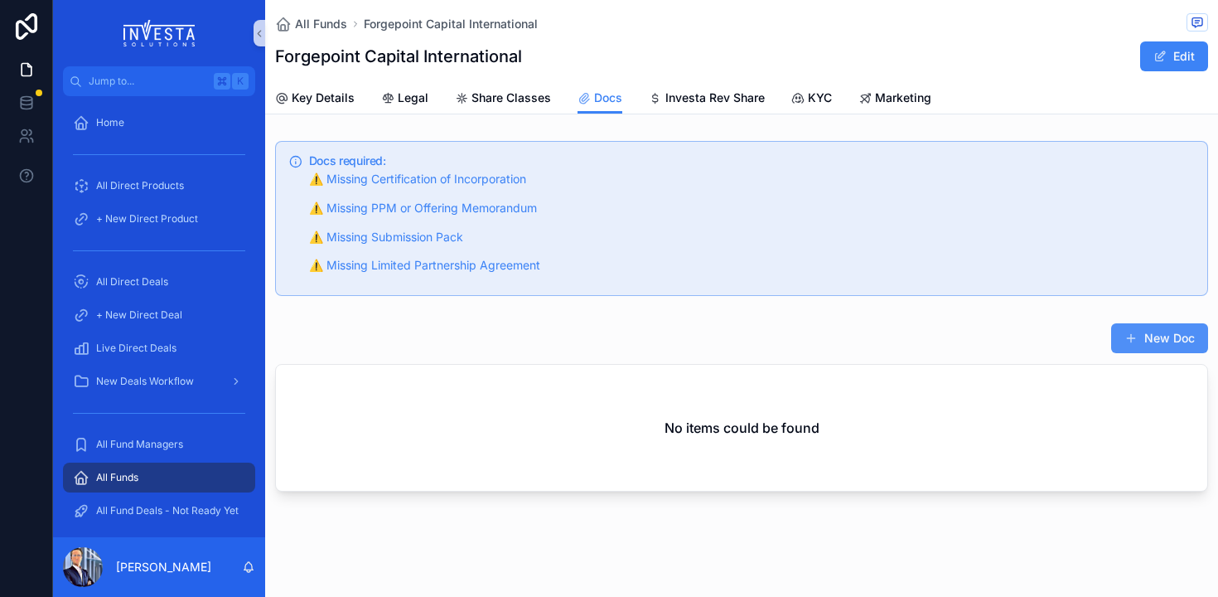
click at [1140, 333] on button "New Doc" at bounding box center [1160, 338] width 97 height 30
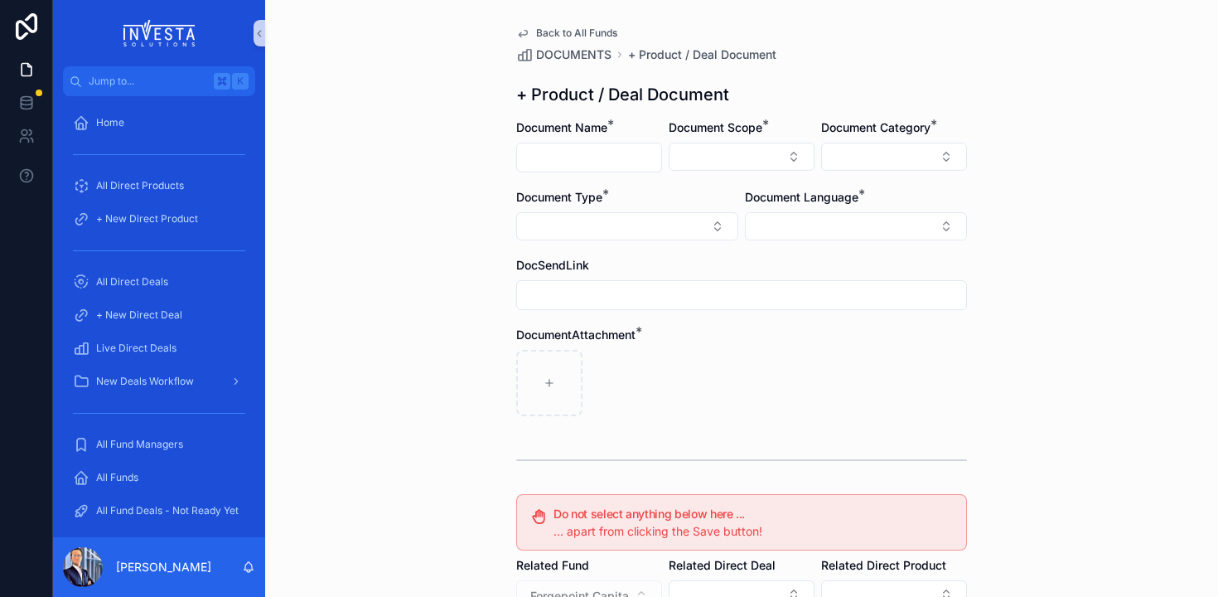
click at [630, 166] on input "scrollable content" at bounding box center [589, 157] width 144 height 23
type input "**********"
click at [723, 162] on button "Select Button" at bounding box center [742, 157] width 146 height 28
click at [671, 248] on div "Fund" at bounding box center [736, 248] width 199 height 27
click at [915, 133] on span "Document Category" at bounding box center [875, 127] width 109 height 14
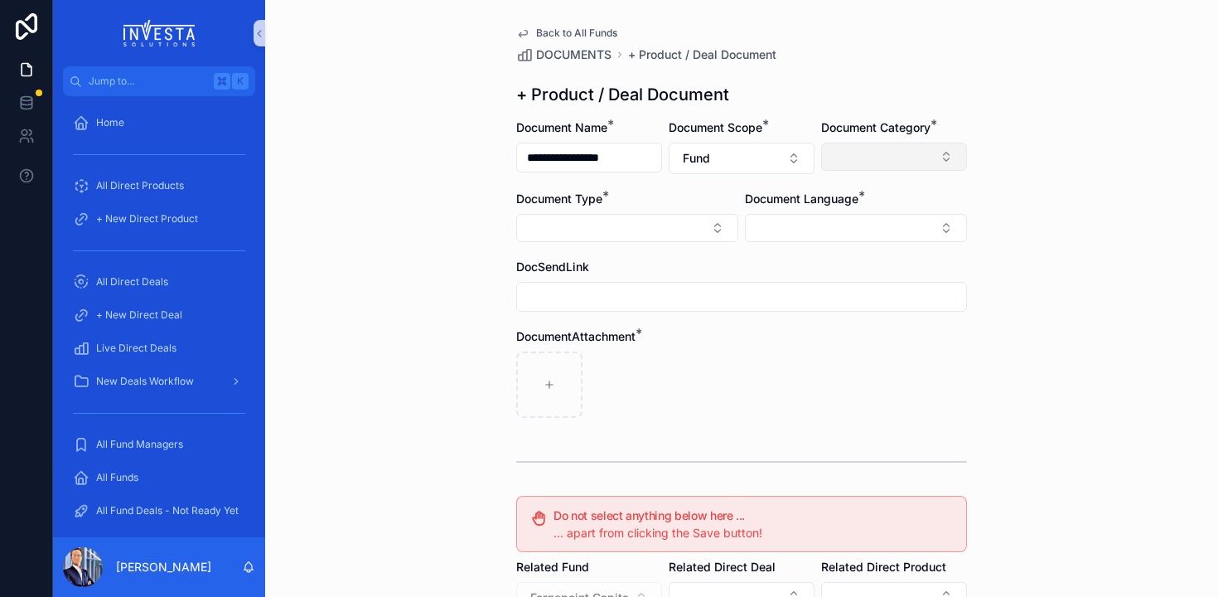
click at [891, 153] on button "Select Button" at bounding box center [894, 157] width 146 height 28
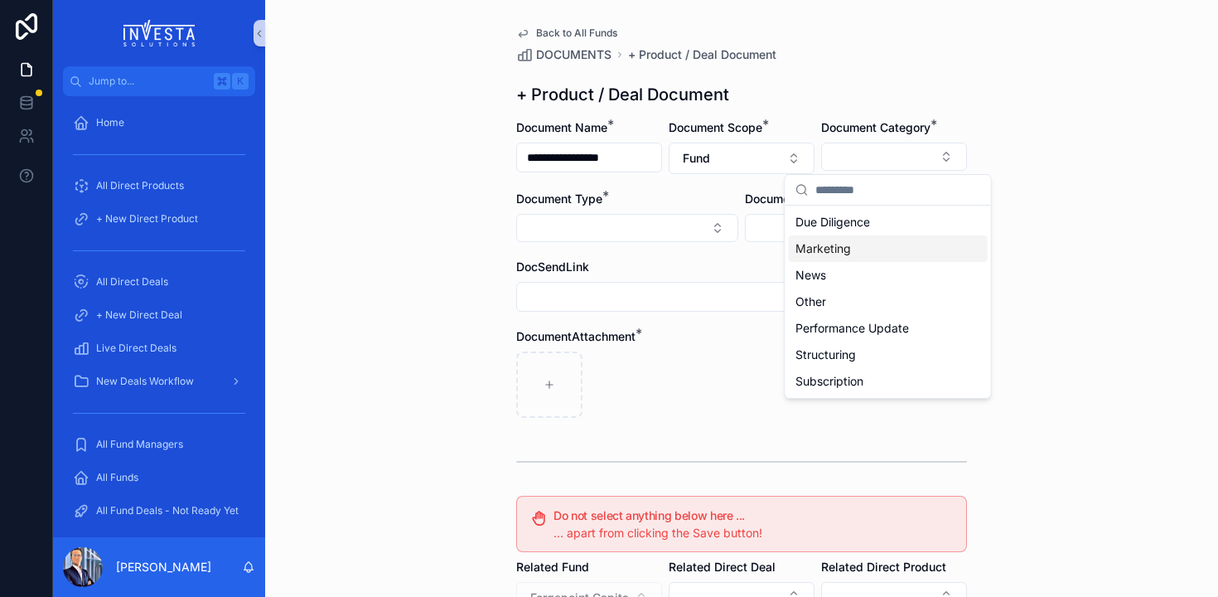
click at [835, 242] on span "Marketing" at bounding box center [824, 248] width 56 height 17
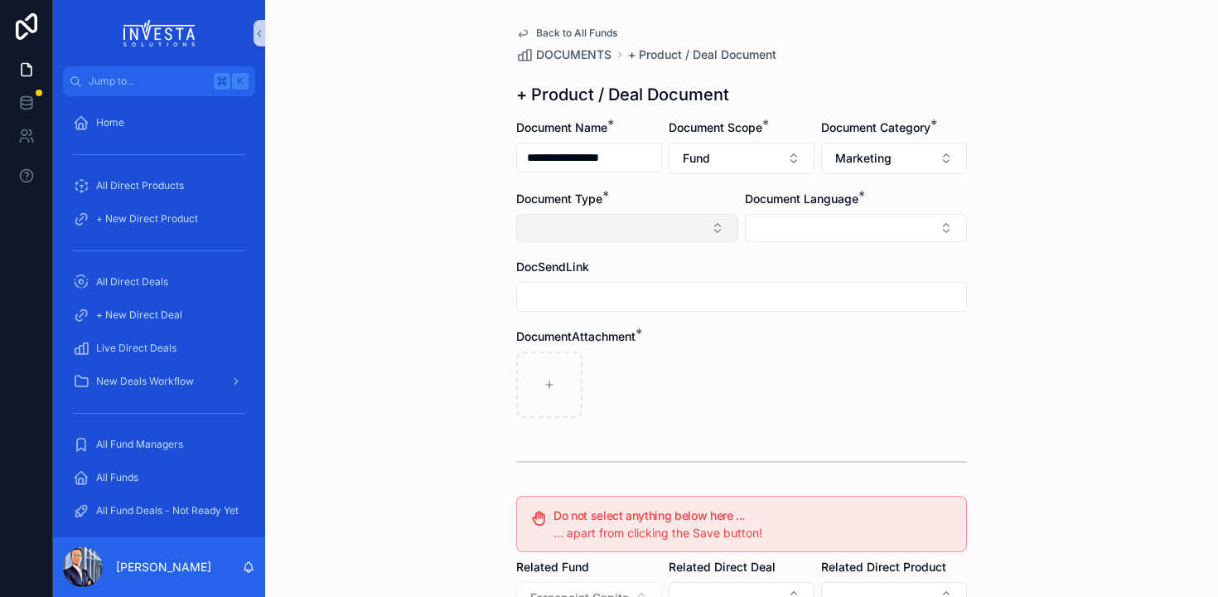
click at [564, 229] on button "Select Button" at bounding box center [627, 228] width 222 height 28
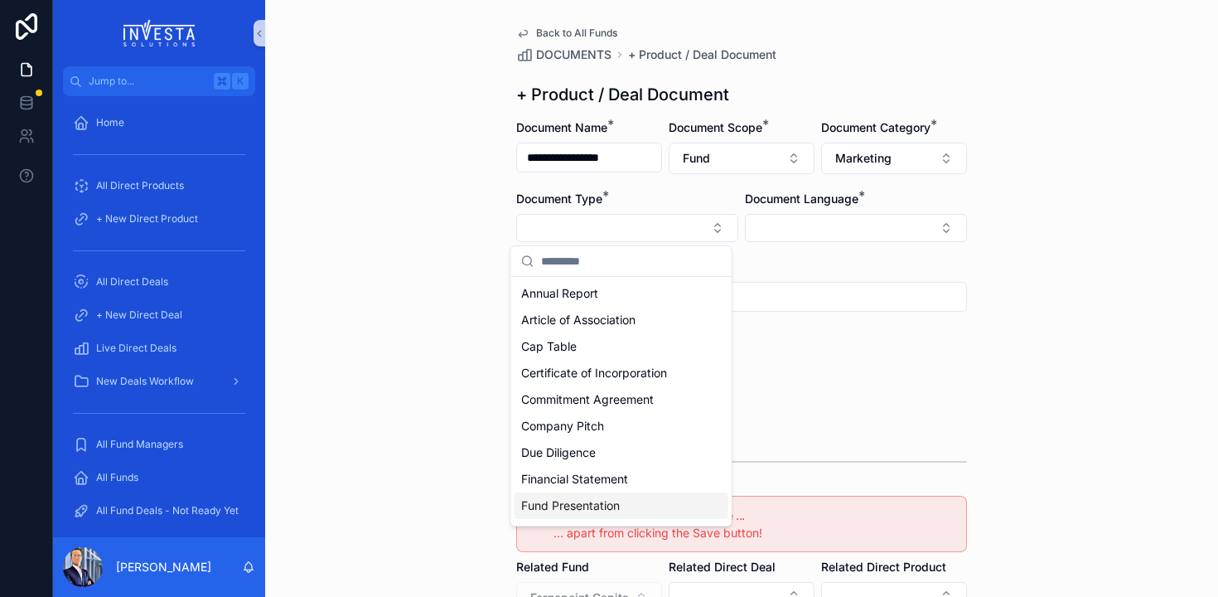
click at [558, 507] on span "Fund Presentation" at bounding box center [570, 505] width 99 height 17
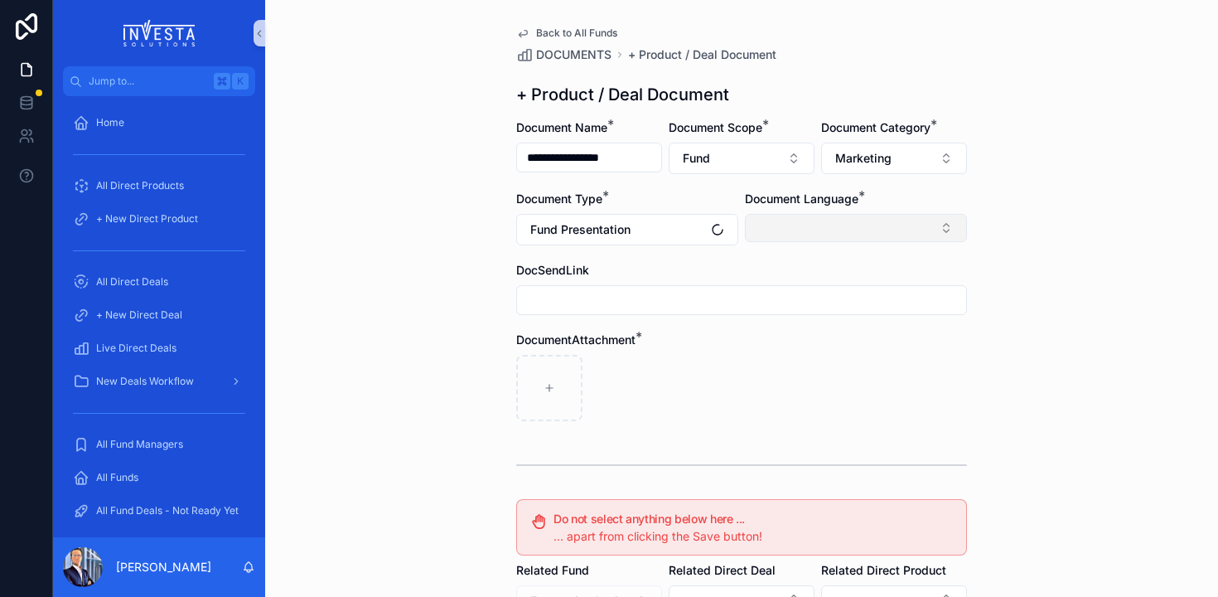
click at [831, 221] on button "Select Button" at bounding box center [856, 228] width 222 height 28
click at [768, 342] on span "English" at bounding box center [769, 346] width 38 height 17
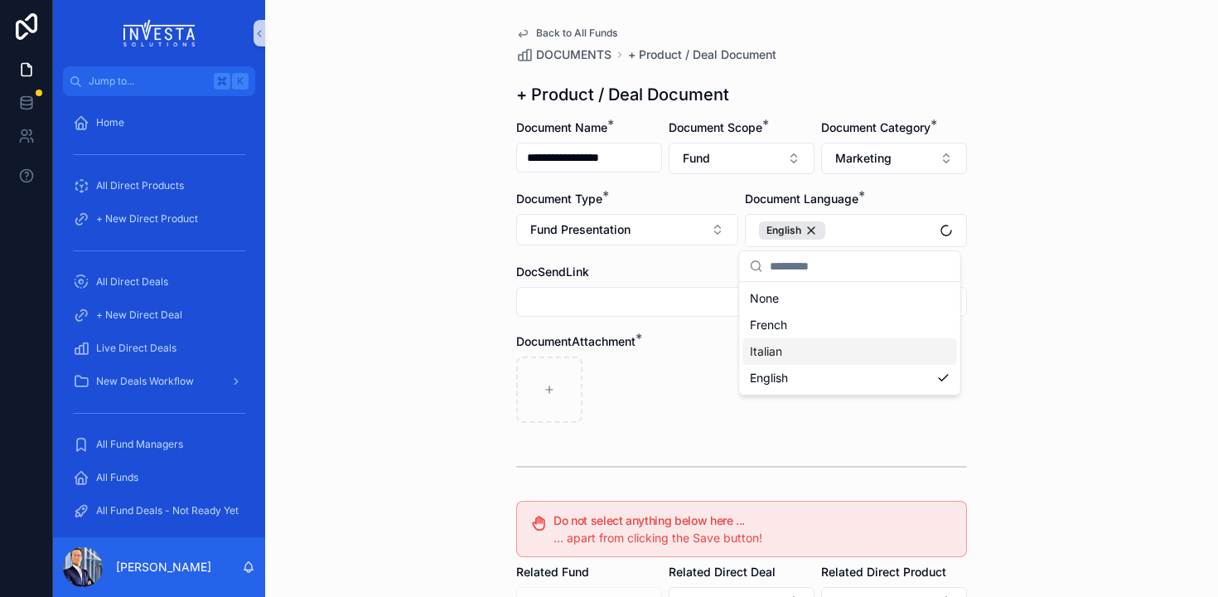
click at [613, 301] on input "scrollable content" at bounding box center [741, 301] width 449 height 23
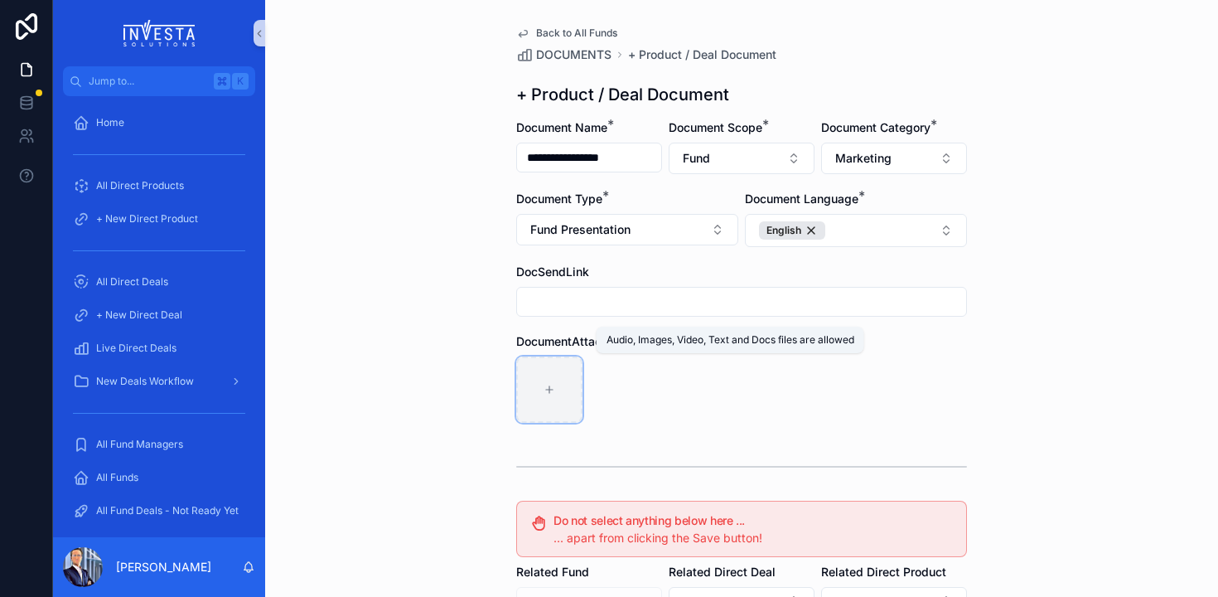
click at [555, 390] on div "scrollable content" at bounding box center [549, 389] width 66 height 66
type input "**********"
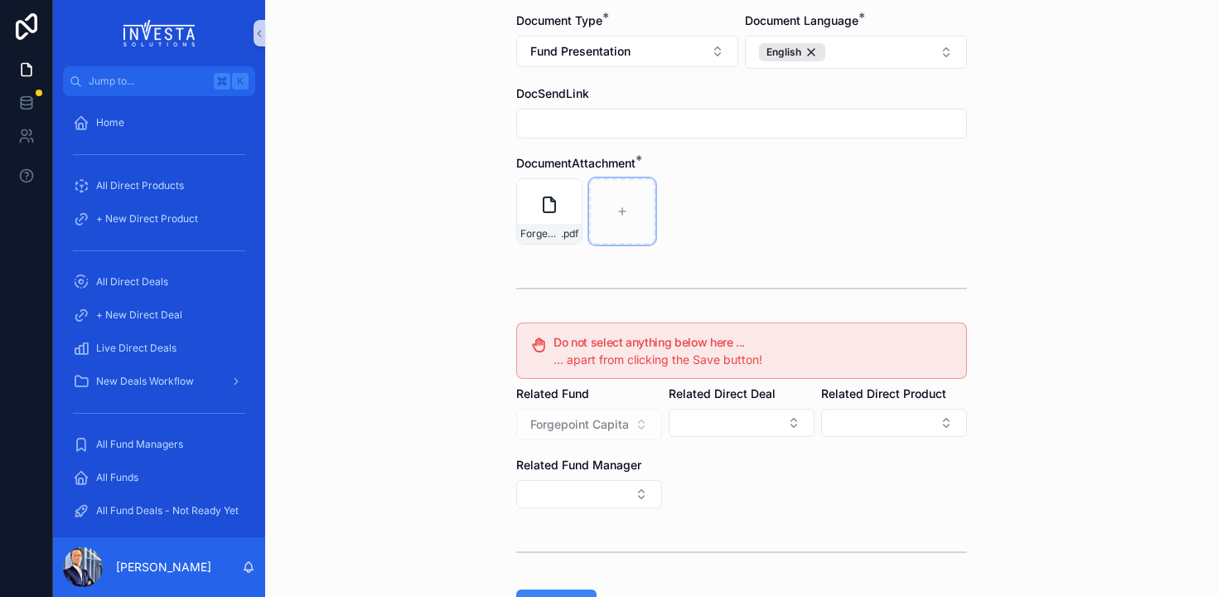
scroll to position [292, 0]
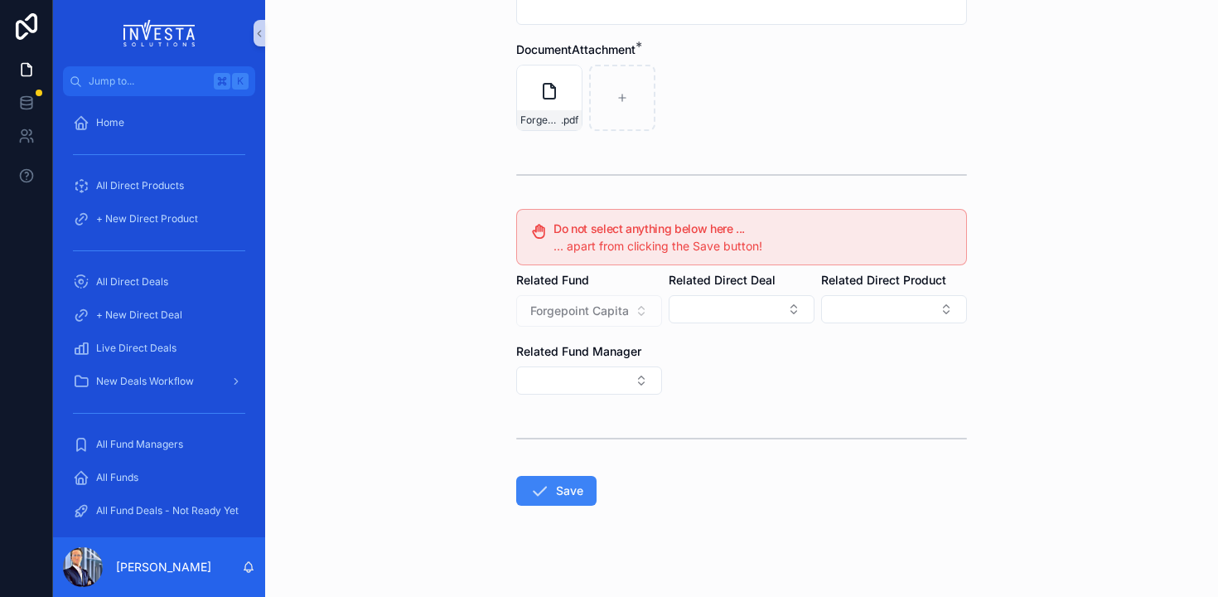
click at [861, 386] on form "**********" at bounding box center [741, 220] width 451 height 784
click at [545, 490] on button "Save" at bounding box center [556, 491] width 80 height 30
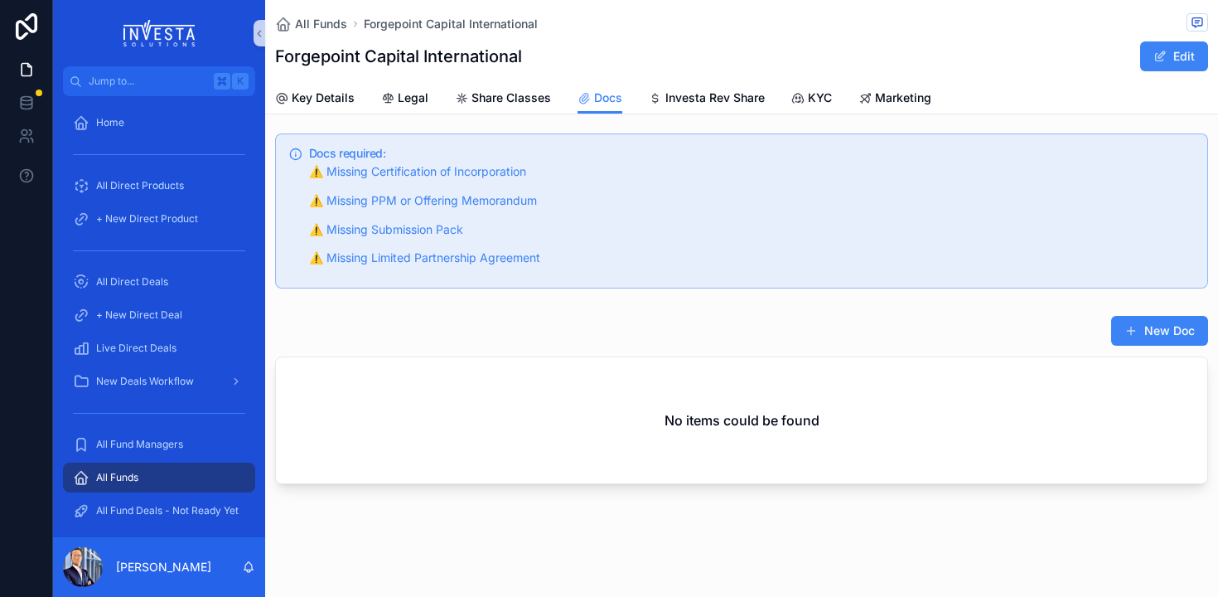
scroll to position [47, 0]
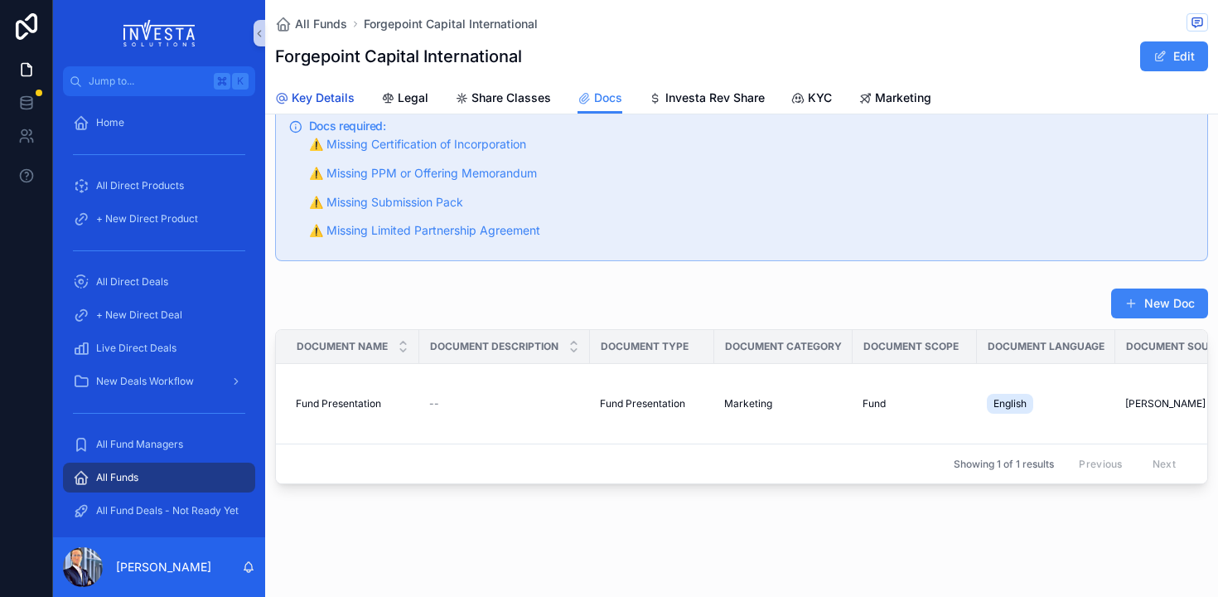
click at [299, 90] on span "Key Details" at bounding box center [323, 98] width 63 height 17
